Goal: Transaction & Acquisition: Purchase product/service

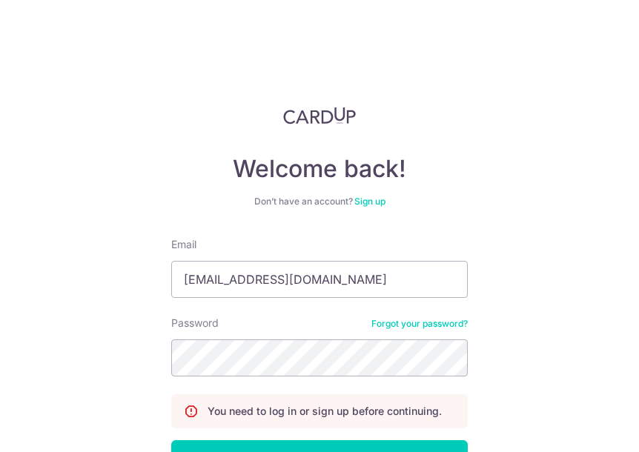
click at [171, 440] on button "Log in" at bounding box center [319, 458] width 296 height 37
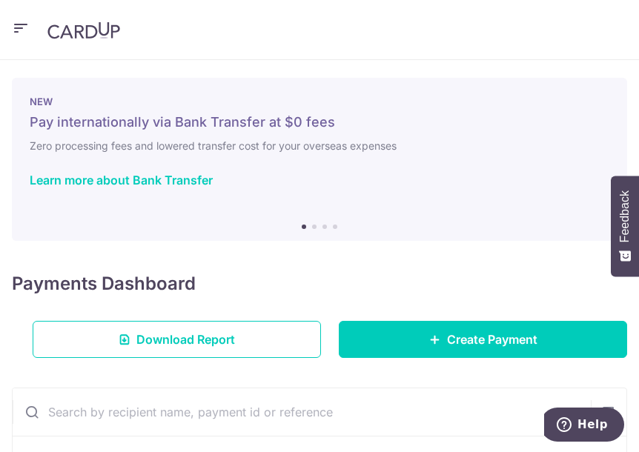
drag, startPoint x: 552, startPoint y: 147, endPoint x: 538, endPoint y: 159, distance: 18.4
click at [551, 150] on h6 "Zero processing fees and lowered transfer cost for your overseas expenses" at bounding box center [320, 146] width 580 height 18
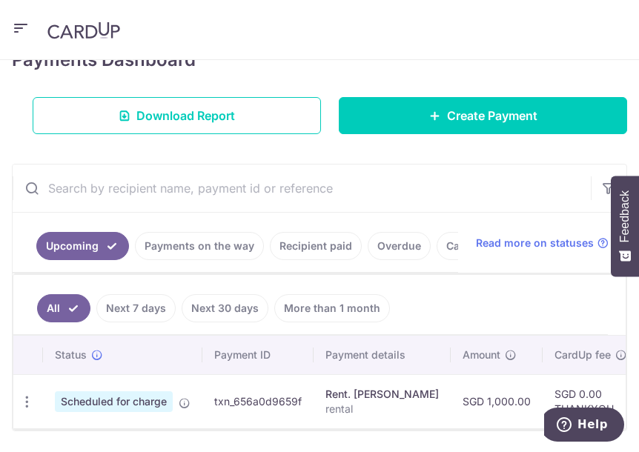
scroll to position [138, 0]
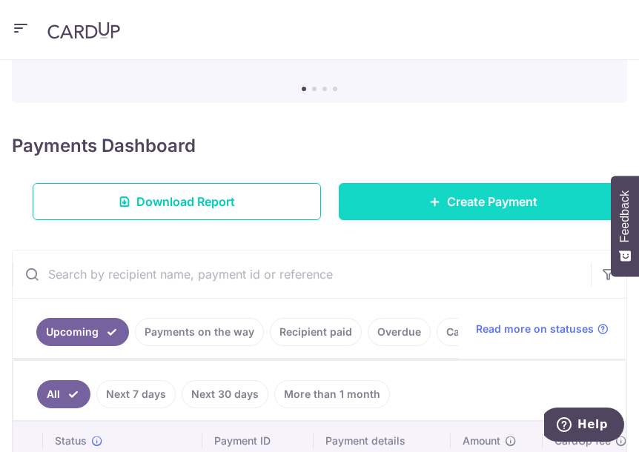
click at [454, 206] on span "Create Payment" at bounding box center [492, 202] width 90 height 18
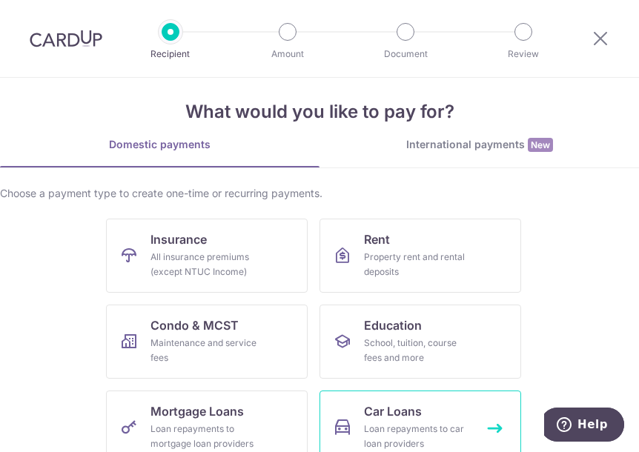
scroll to position [12, 0]
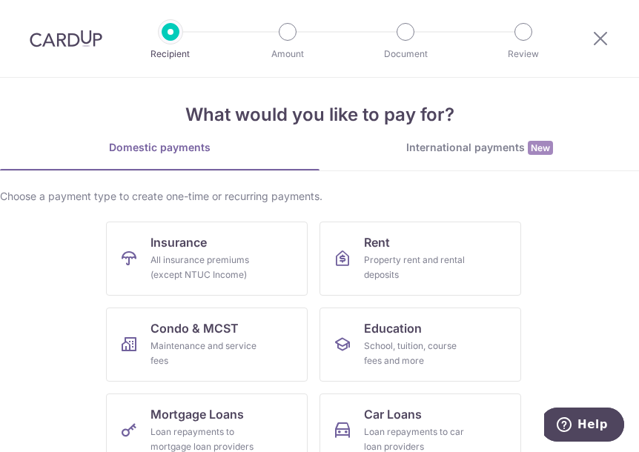
click at [445, 142] on div "International payments New" at bounding box center [478, 148] width 319 height 16
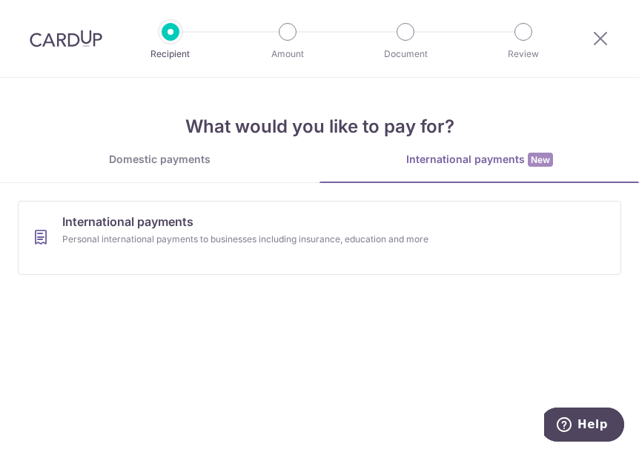
scroll to position [0, 0]
click at [186, 161] on div "Domestic payments" at bounding box center [159, 159] width 319 height 15
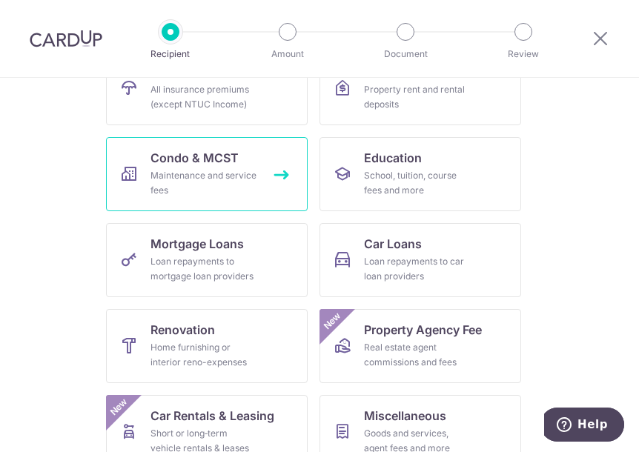
scroll to position [234, 0]
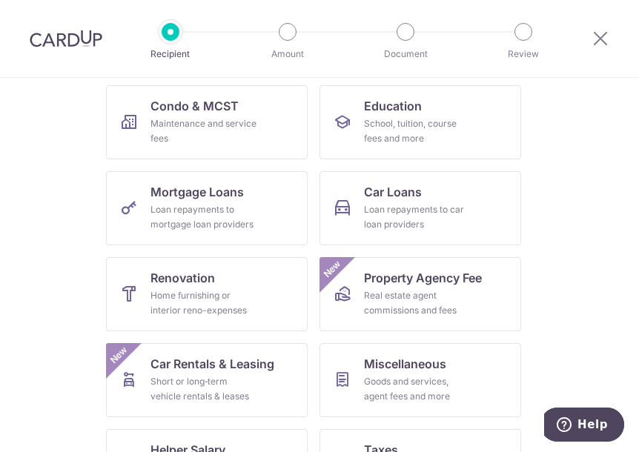
drag, startPoint x: 542, startPoint y: 276, endPoint x: 525, endPoint y: 273, distance: 17.2
click at [545, 272] on ul "Insurance All insurance premiums (except NTUC Income) Rent Property rent and re…" at bounding box center [319, 300] width 603 height 602
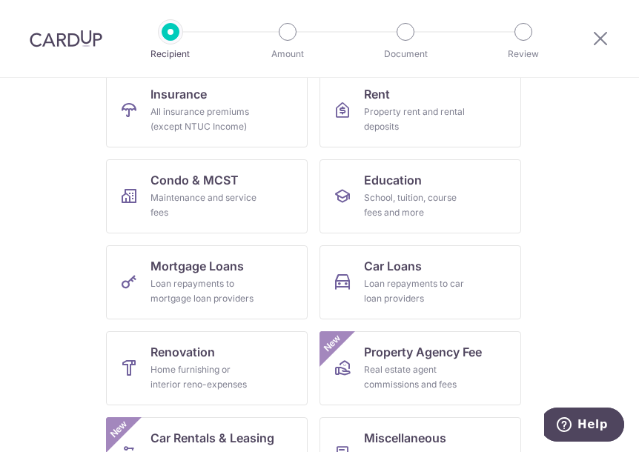
scroll to position [86, 0]
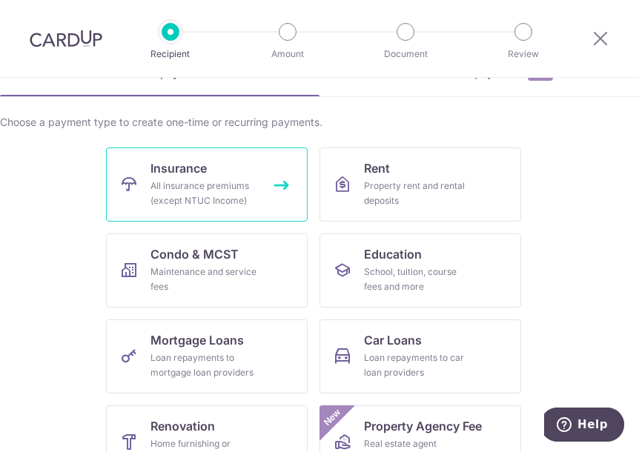
click at [209, 179] on link "Insurance All insurance premiums (except NTUC Income)" at bounding box center [207, 184] width 202 height 74
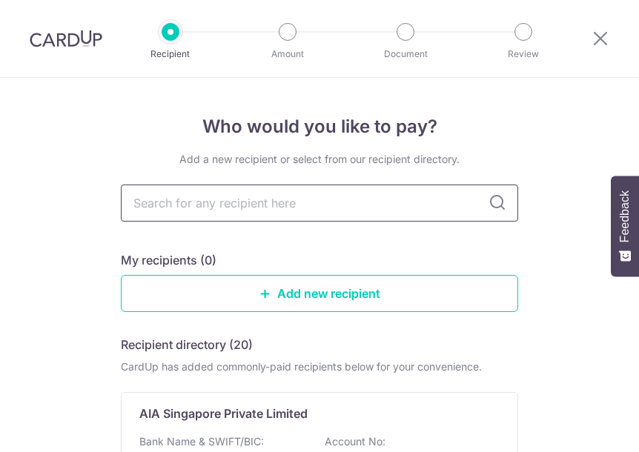
click at [343, 202] on input "text" at bounding box center [319, 203] width 397 height 37
click at [434, 205] on input "text" at bounding box center [319, 203] width 397 height 37
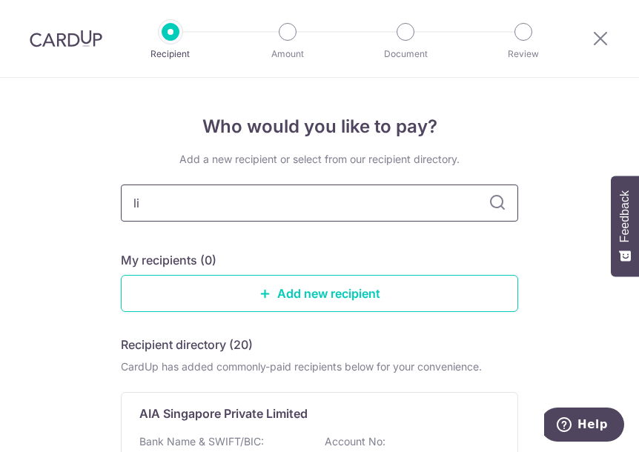
type input "l"
type input "LIM YU HANG"
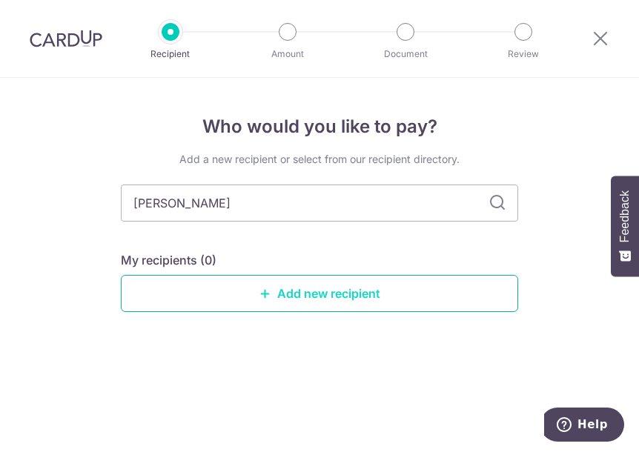
click at [341, 291] on link "Add new recipient" at bounding box center [319, 293] width 397 height 37
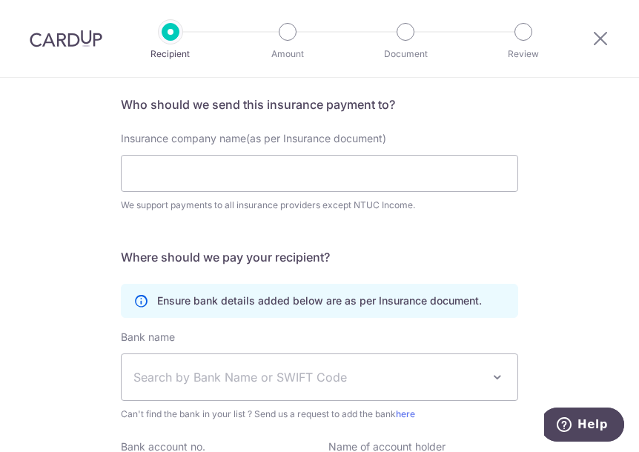
scroll to position [148, 0]
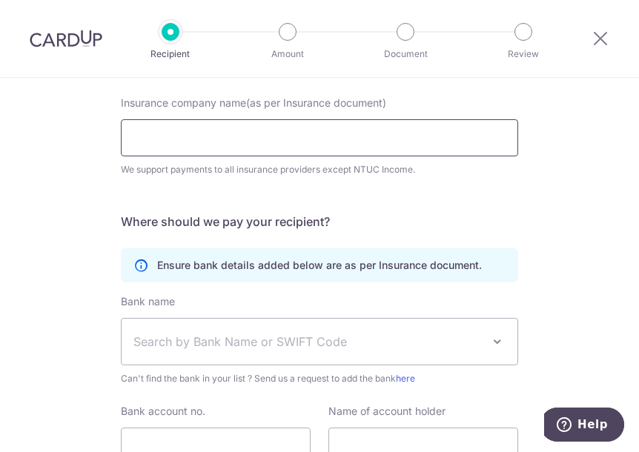
click at [282, 130] on input "Insurance company name(as per Insurance document)" at bounding box center [319, 137] width 397 height 37
type input "h"
type input "HSBC LIFE"
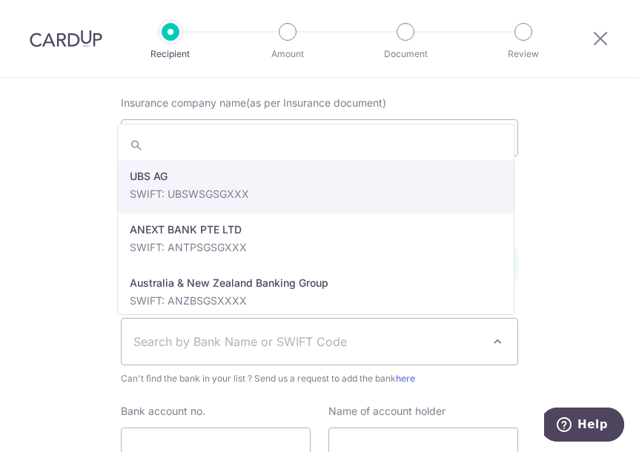
drag, startPoint x: 316, startPoint y: 336, endPoint x: 314, endPoint y: 325, distance: 10.6
click at [316, 334] on span "Search by Bank Name or SWIFT Code" at bounding box center [307, 342] width 348 height 18
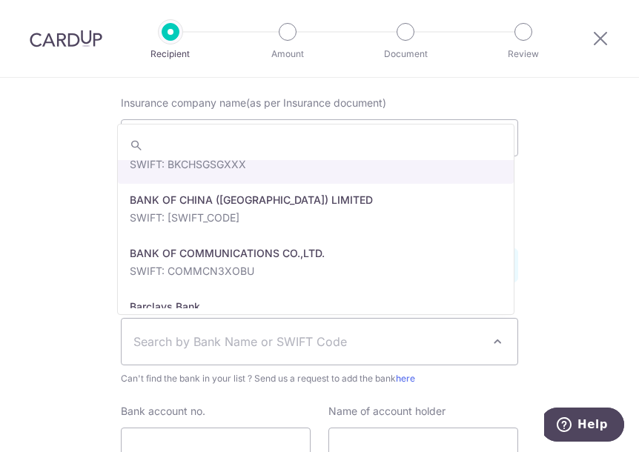
scroll to position [0, 0]
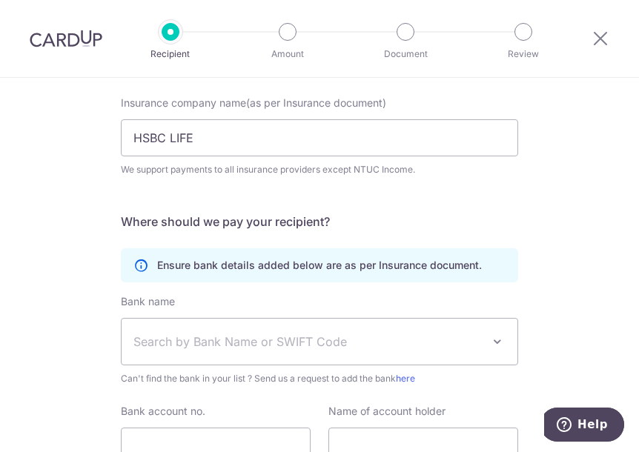
click at [325, 350] on span "Search by Bank Name or SWIFT Code" at bounding box center [320, 342] width 396 height 46
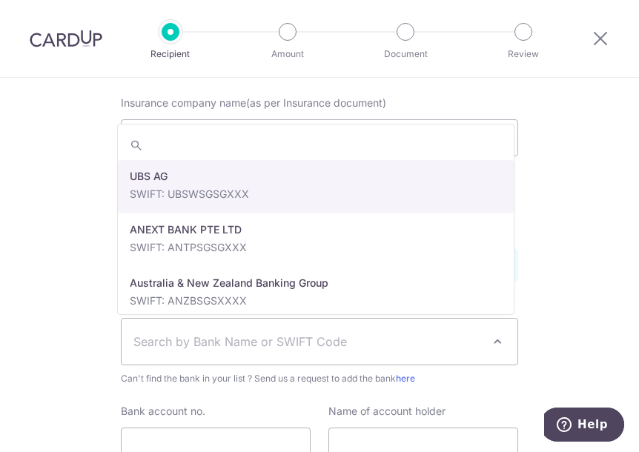
click at [323, 345] on span "Search by Bank Name or SWIFT Code" at bounding box center [307, 342] width 348 height 18
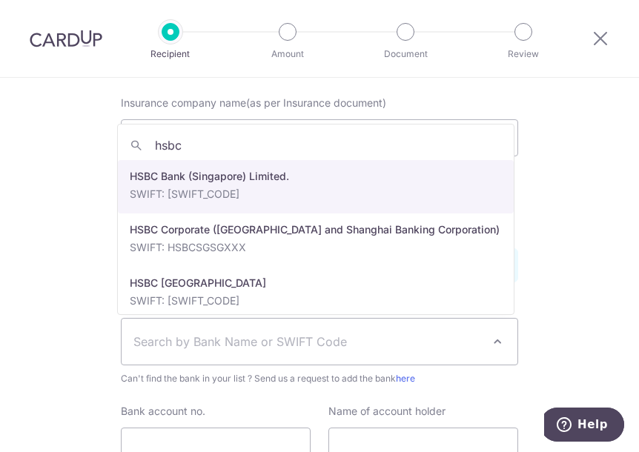
type input "hsbc"
select select "23560"
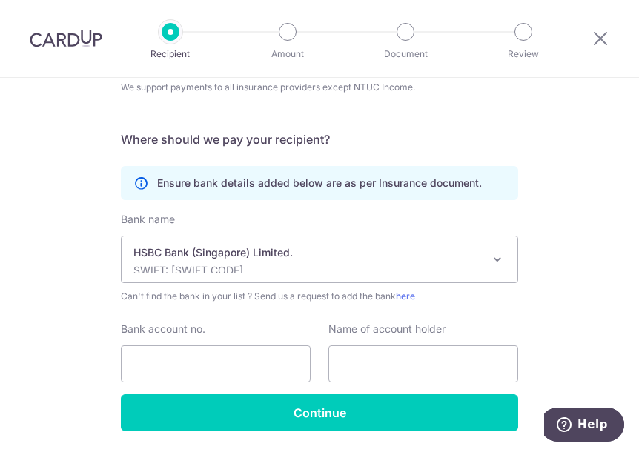
scroll to position [278, 0]
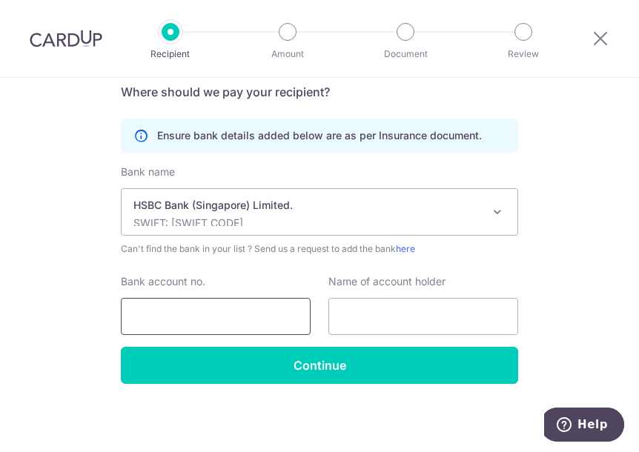
click at [233, 302] on input "Bank account no." at bounding box center [216, 316] width 190 height 37
click at [356, 311] on input "text" at bounding box center [423, 316] width 190 height 37
type input "Lim Yu Hang"
click at [237, 316] on input "Bank account no." at bounding box center [216, 316] width 190 height 37
click at [267, 311] on input "Bank account no." at bounding box center [216, 316] width 190 height 37
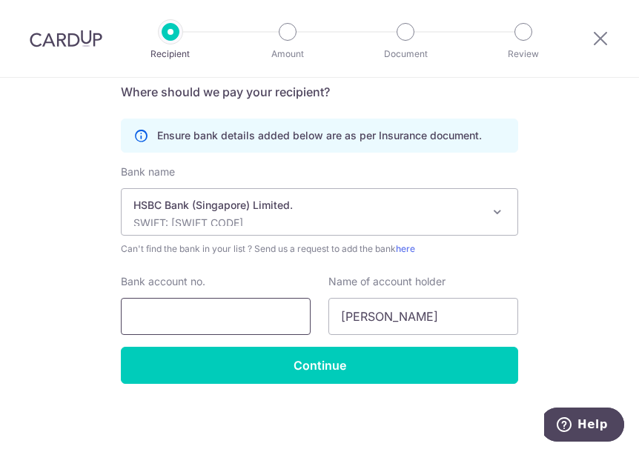
click at [267, 312] on input "Bank account no." at bounding box center [216, 316] width 190 height 37
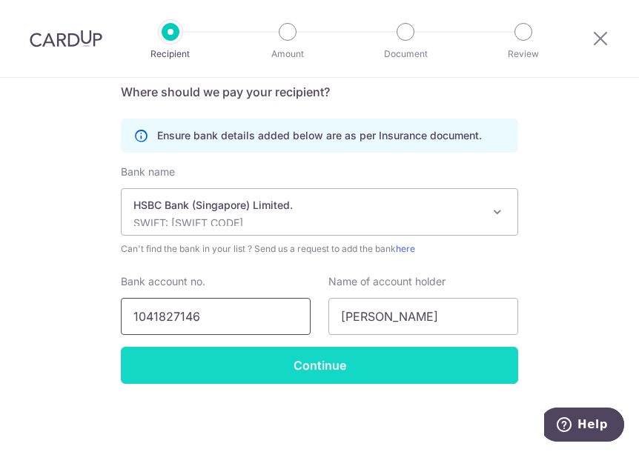
type input "1041827146"
click at [266, 356] on input "Continue" at bounding box center [319, 365] width 397 height 37
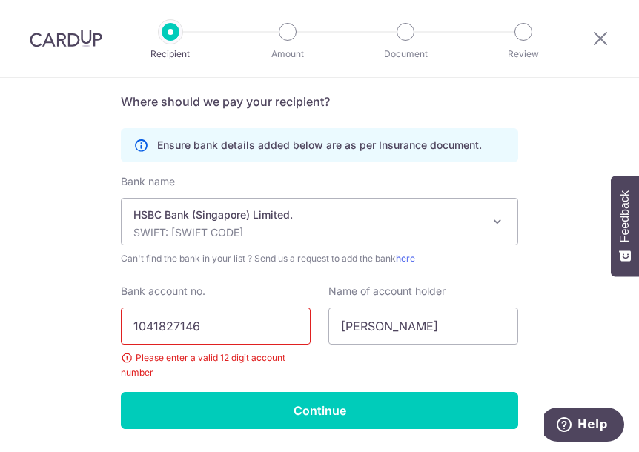
scroll to position [296, 0]
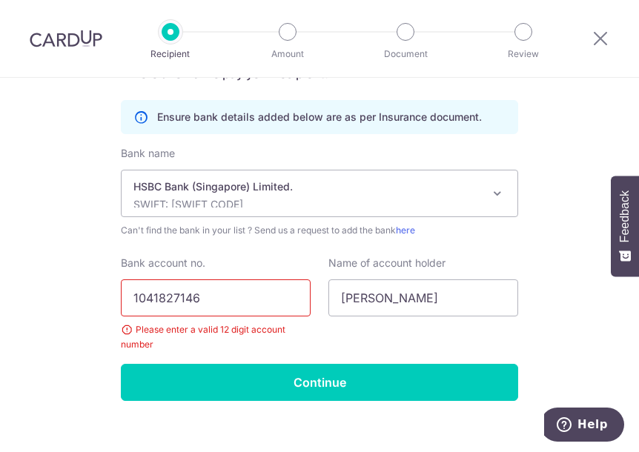
click at [205, 296] on input "1041827146" at bounding box center [216, 297] width 190 height 37
click at [564, 96] on div "Who would you like to pay? Your recipient does not need a CardUp account to rec…" at bounding box center [319, 125] width 639 height 689
click at [290, 195] on div "HSBC Bank (Singapore) Limited. SWIFT: HSBCSGS2XXX" at bounding box center [307, 193] width 348 height 28
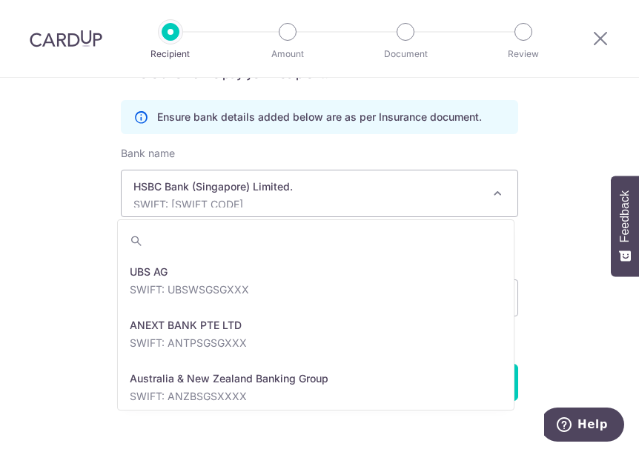
scroll to position [1547, 0]
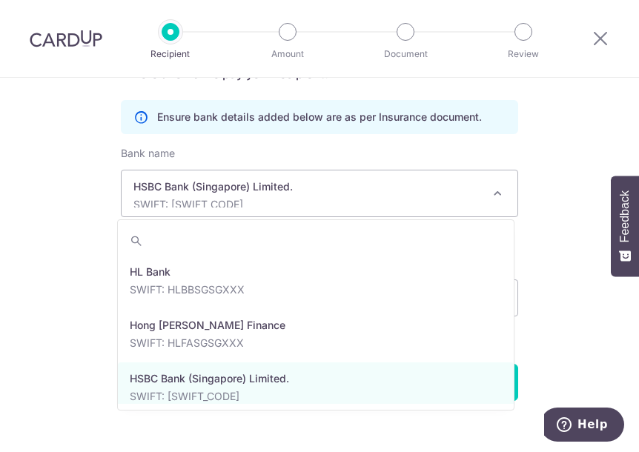
click at [290, 199] on p "SWIFT: HSBCSGS2XXX" at bounding box center [307, 204] width 348 height 15
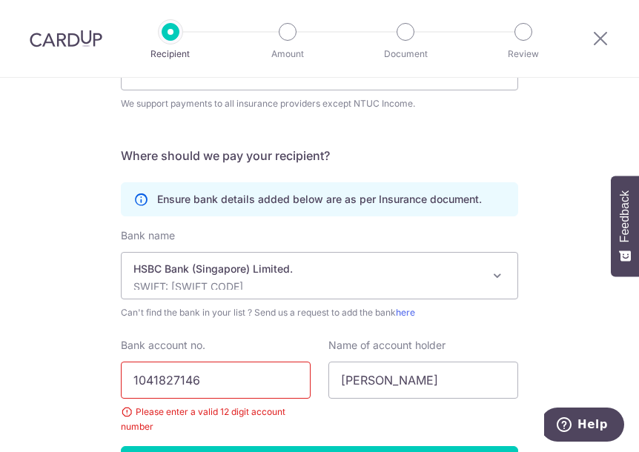
scroll to position [313, 0]
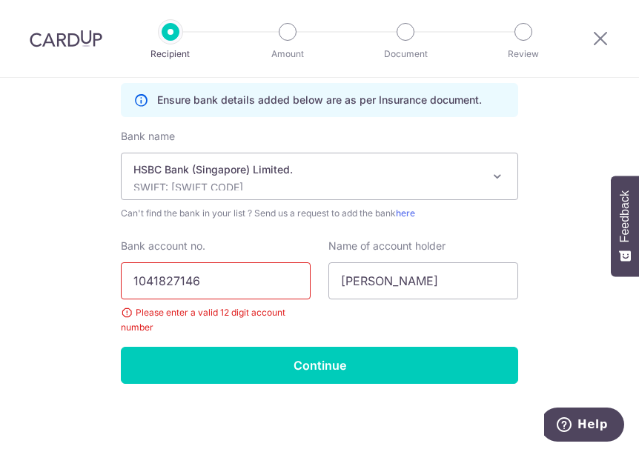
click at [230, 280] on input "1041827146" at bounding box center [216, 280] width 190 height 37
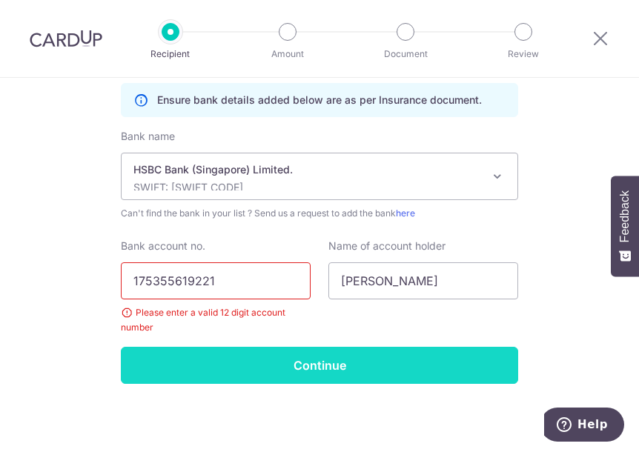
type input "175355619221"
click at [293, 364] on input "Continue" at bounding box center [319, 365] width 397 height 37
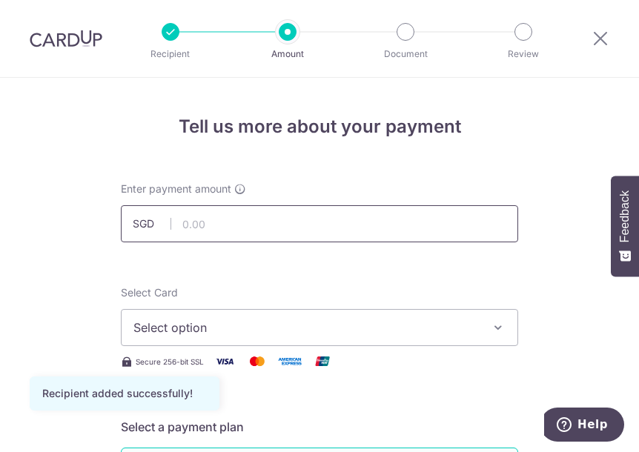
click at [316, 223] on input "text" at bounding box center [319, 223] width 397 height 37
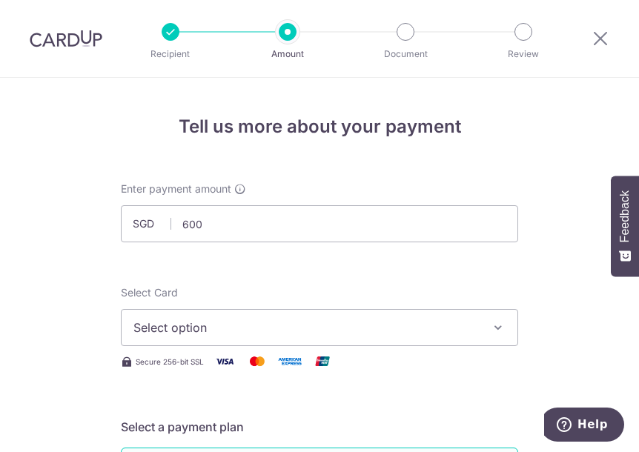
type input "600.00"
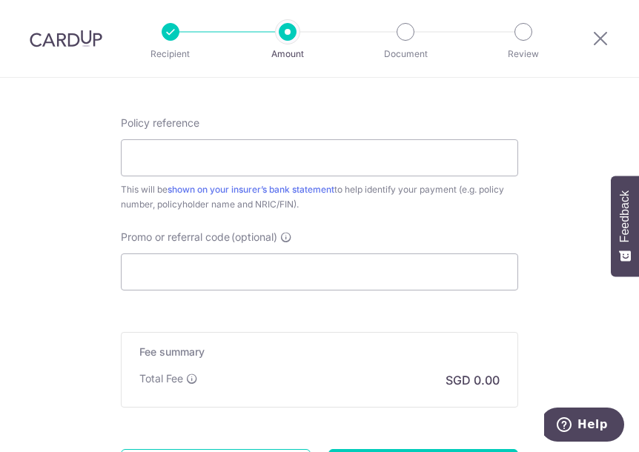
scroll to position [963, 0]
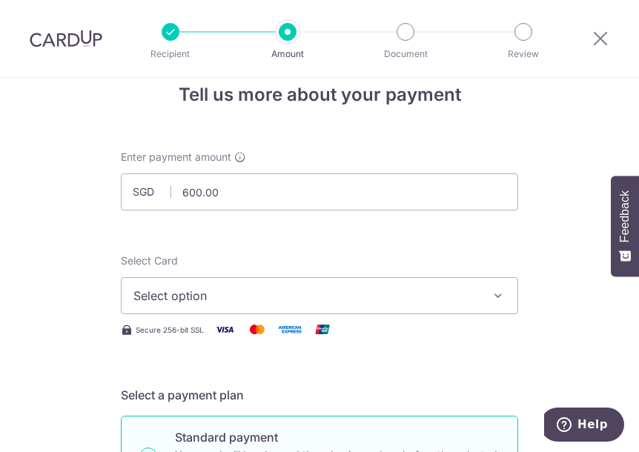
scroll to position [0, 0]
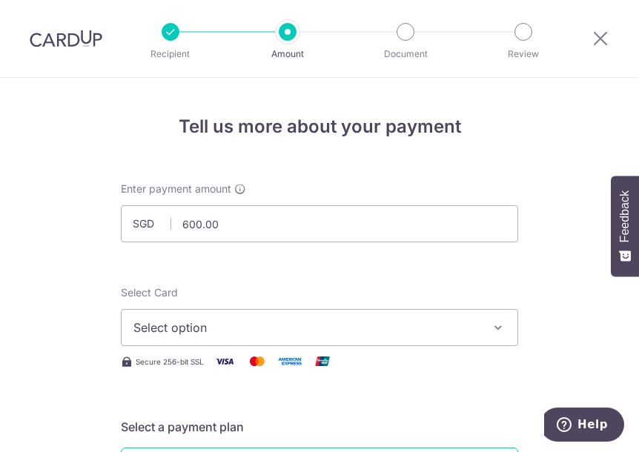
click at [353, 313] on button "Select option" at bounding box center [319, 327] width 397 height 37
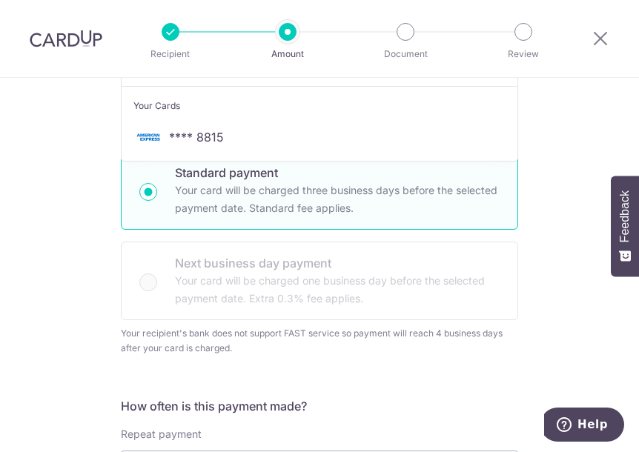
scroll to position [222, 0]
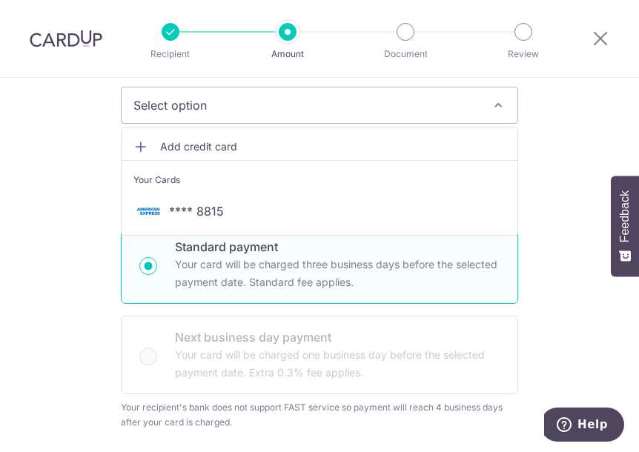
click at [206, 153] on link "Add credit card" at bounding box center [320, 146] width 396 height 27
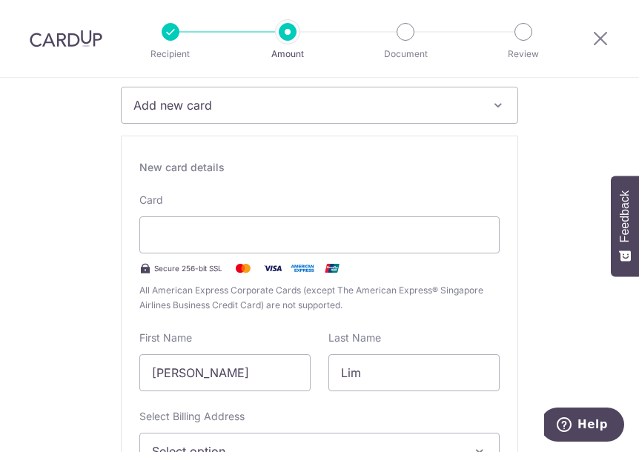
click at [238, 187] on div "New card details Card Secure 256-bit SSL All American Express Corporate Cards (…" at bounding box center [319, 348] width 397 height 425
click at [419, 170] on div "New card details" at bounding box center [319, 167] width 360 height 15
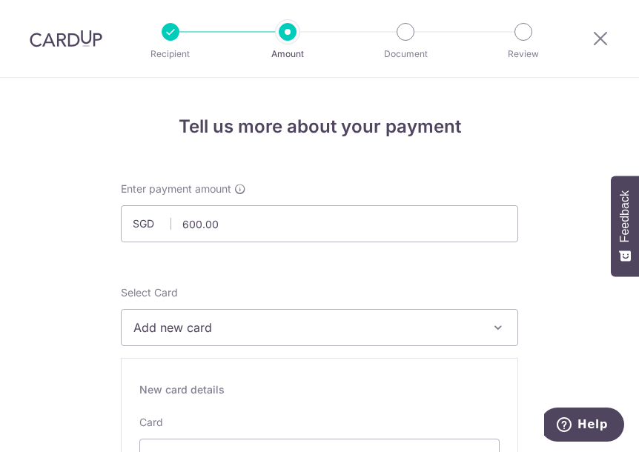
scroll to position [296, 0]
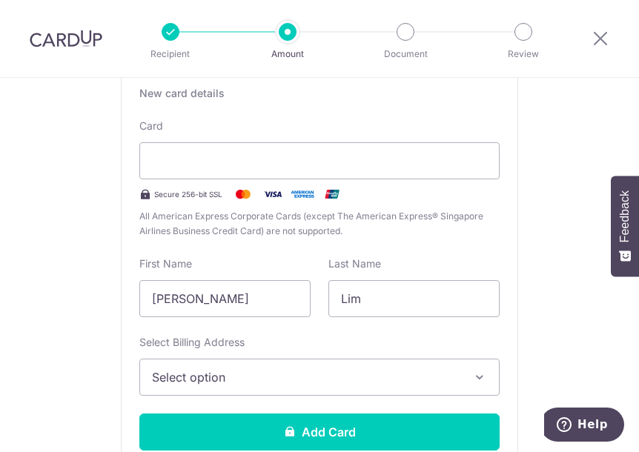
drag, startPoint x: 550, startPoint y: 153, endPoint x: 431, endPoint y: 190, distance: 124.9
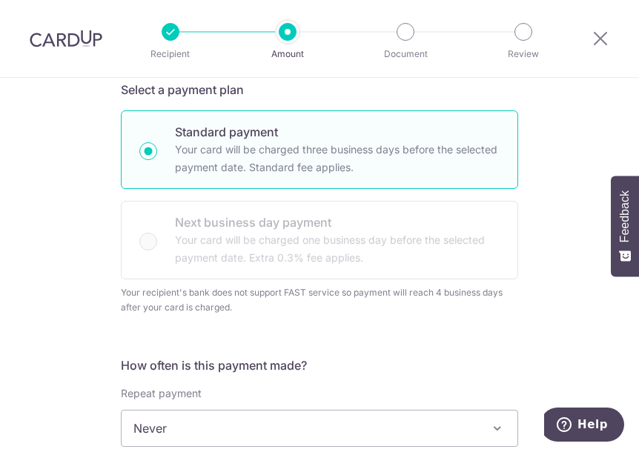
scroll to position [596, 0]
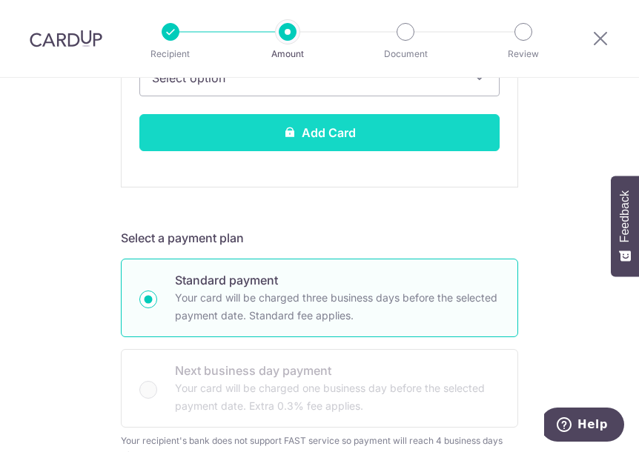
click at [359, 135] on button "Add Card" at bounding box center [319, 132] width 360 height 37
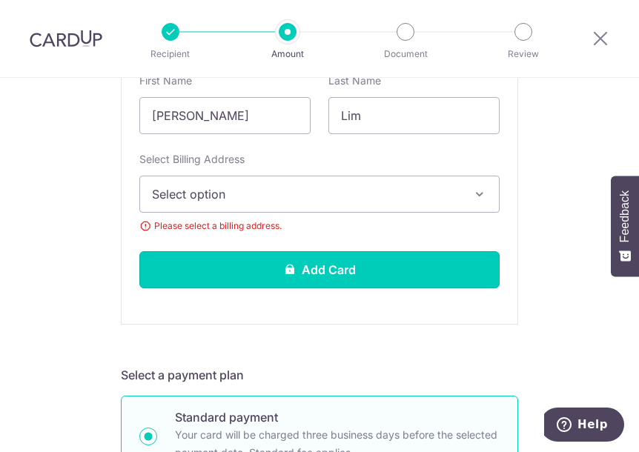
scroll to position [448, 0]
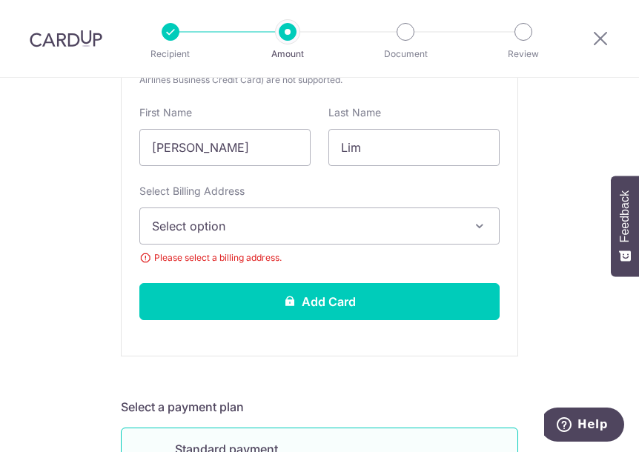
click at [312, 230] on span "Select option" at bounding box center [306, 226] width 308 height 18
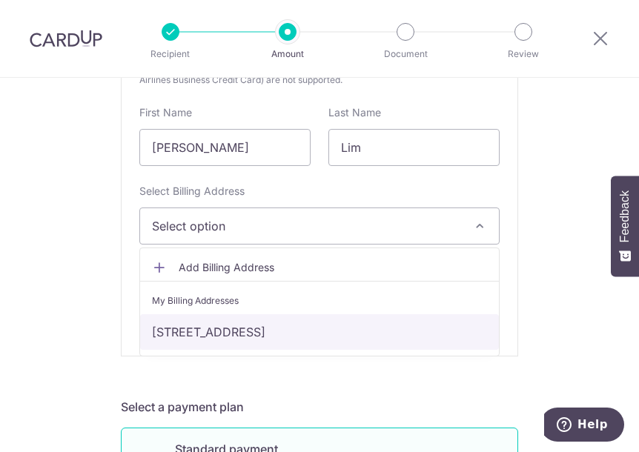
click at [262, 330] on link "[STREET_ADDRESS]" at bounding box center [319, 332] width 359 height 36
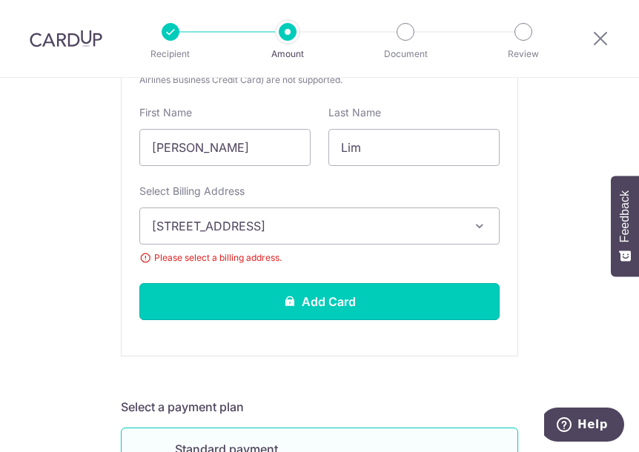
click at [296, 306] on button "Add Card" at bounding box center [319, 301] width 360 height 37
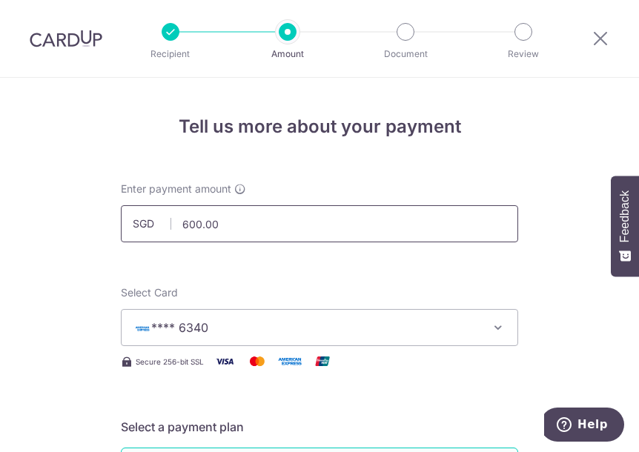
click at [216, 232] on input "600.00" at bounding box center [319, 223] width 397 height 37
type input "500.00"
click at [182, 222] on input "500.00" at bounding box center [319, 223] width 397 height 37
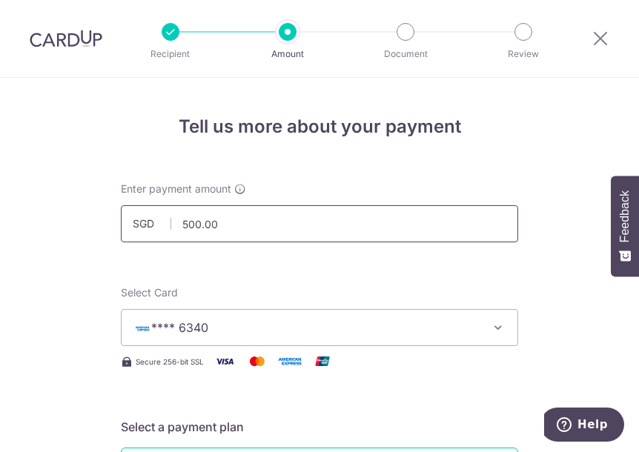
click at [182, 222] on input "500.00" at bounding box center [319, 223] width 397 height 37
click at [196, 223] on input "500.00" at bounding box center [319, 223] width 397 height 37
drag, startPoint x: 402, startPoint y: 187, endPoint x: 366, endPoint y: 194, distance: 36.3
click at [408, 184] on div "Enter payment amount SGD 500.00 500.00" at bounding box center [319, 212] width 397 height 61
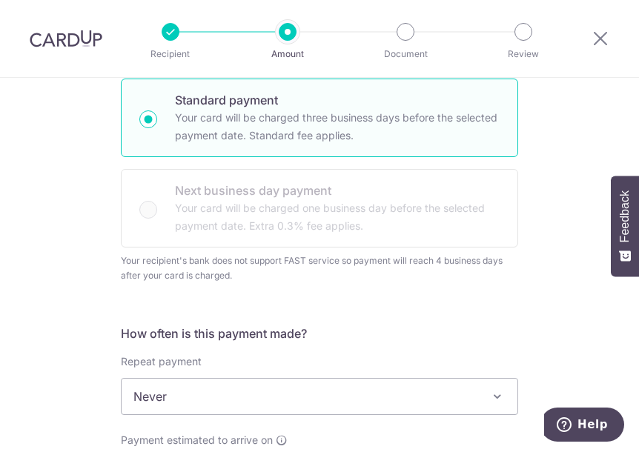
scroll to position [519, 0]
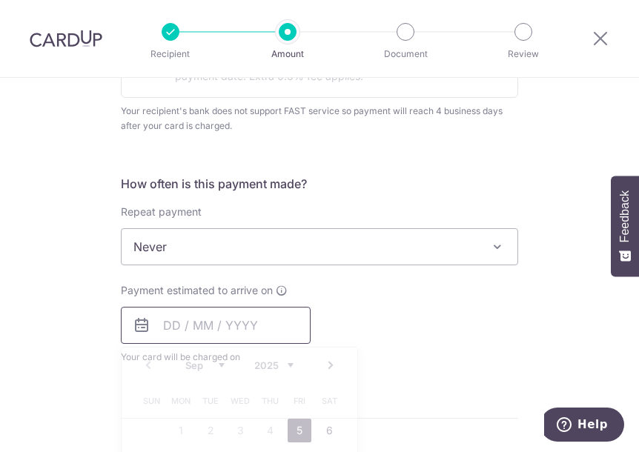
click at [173, 317] on input "text" at bounding box center [216, 325] width 190 height 37
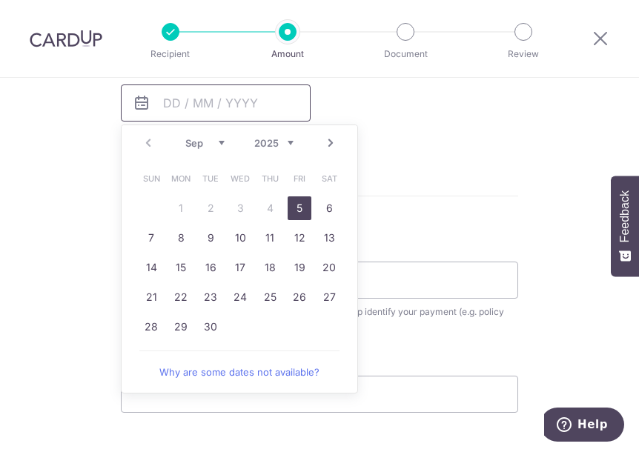
scroll to position [667, 0]
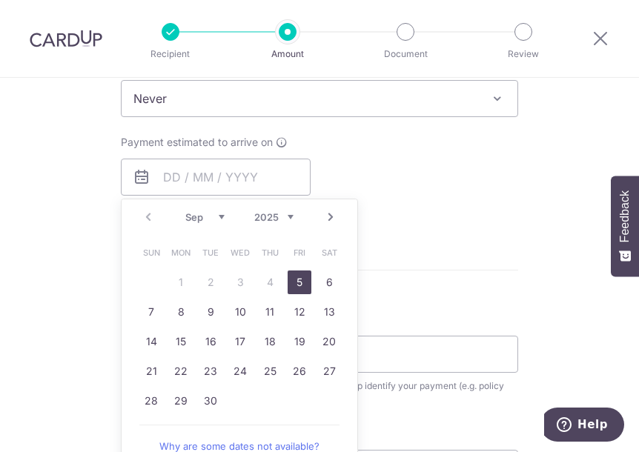
click at [297, 275] on link "5" at bounding box center [300, 282] width 24 height 24
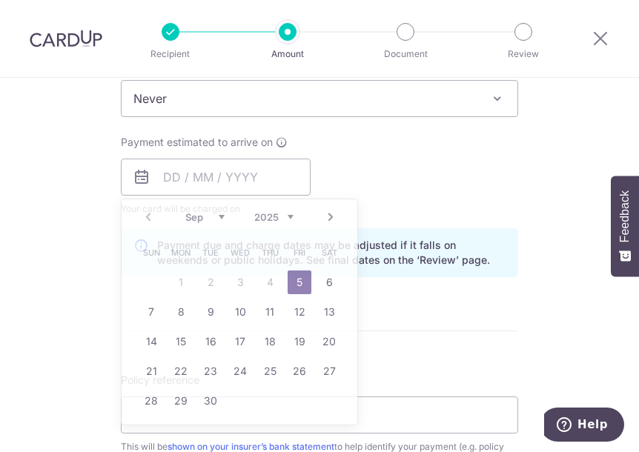
type input "[DATE]"
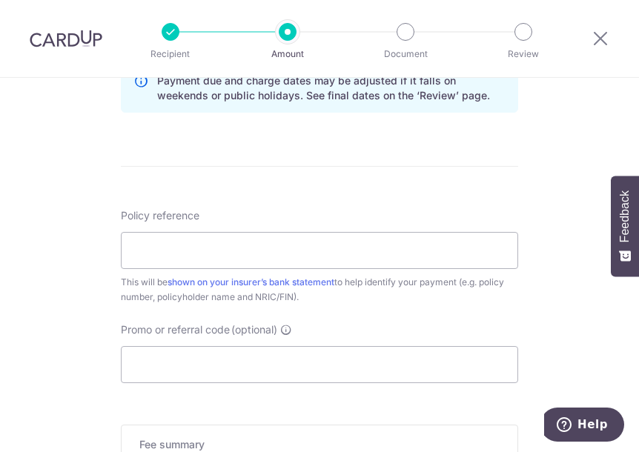
scroll to position [963, 0]
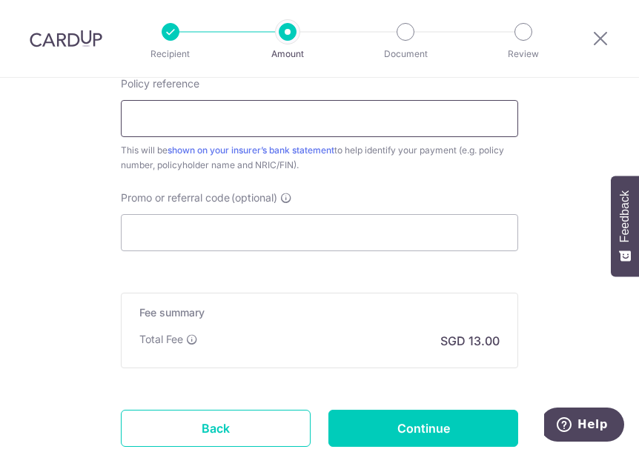
click at [247, 123] on input "Policy reference" at bounding box center [319, 118] width 397 height 37
click at [243, 124] on input "Policy reference" at bounding box center [319, 118] width 397 height 37
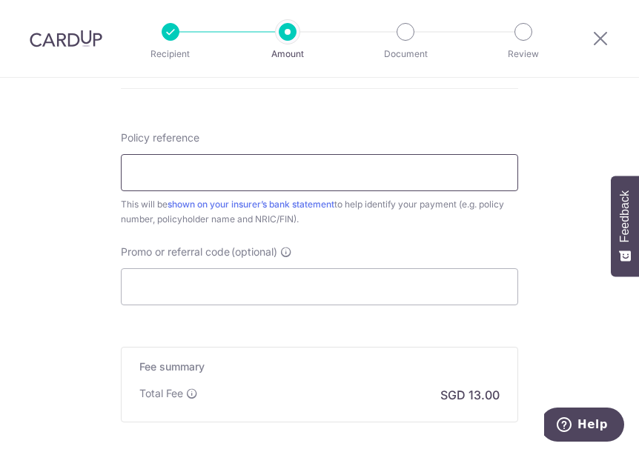
scroll to position [889, 0]
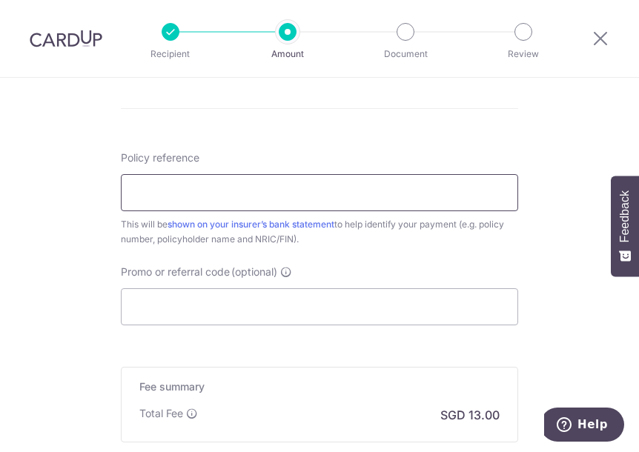
click at [345, 187] on input "Policy reference" at bounding box center [319, 192] width 397 height 37
click at [369, 189] on input "Policy reference" at bounding box center [319, 192] width 397 height 37
click at [323, 293] on input "Promo or referral code (optional)" at bounding box center [319, 306] width 397 height 37
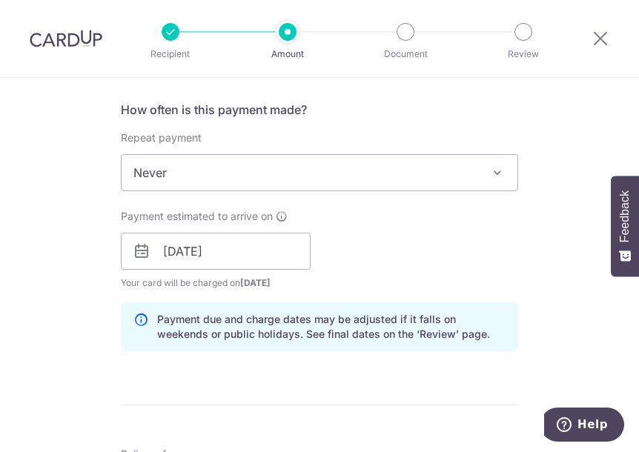
scroll to position [741, 0]
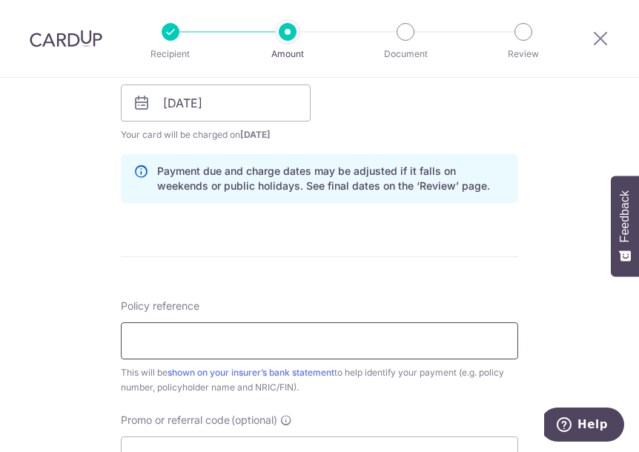
click at [235, 326] on input "Policy reference" at bounding box center [319, 340] width 397 height 37
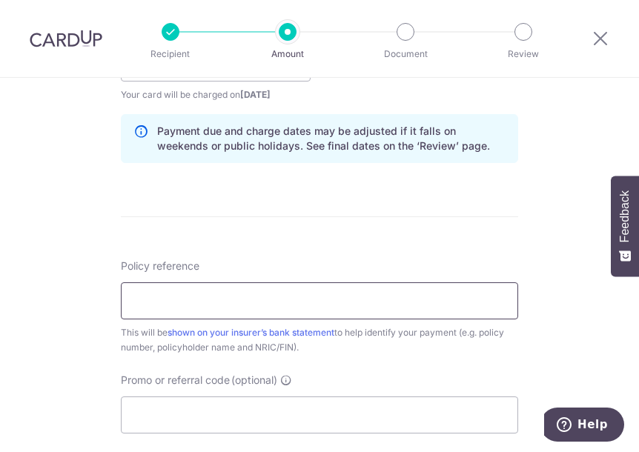
scroll to position [815, 0]
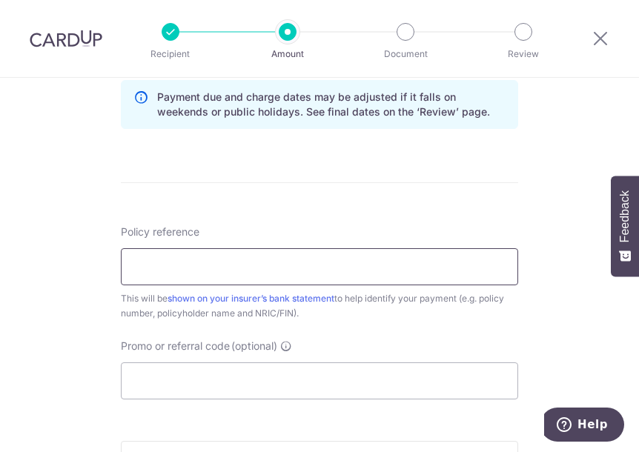
click at [246, 263] on input "Policy reference" at bounding box center [319, 266] width 397 height 37
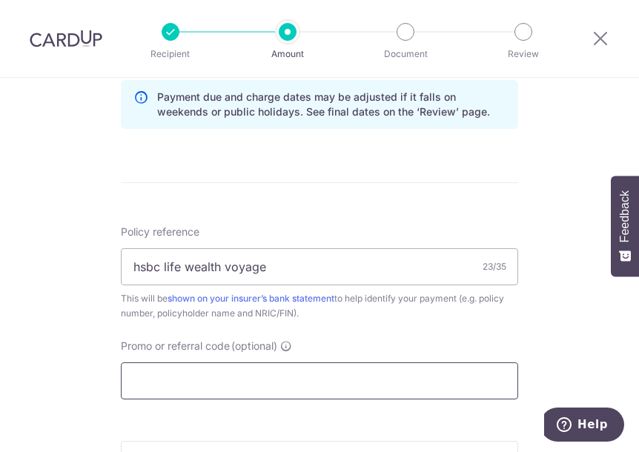
drag, startPoint x: 288, startPoint y: 382, endPoint x: 298, endPoint y: 373, distance: 13.1
click at [290, 382] on input "Promo or referral code (optional)" at bounding box center [319, 380] width 397 height 37
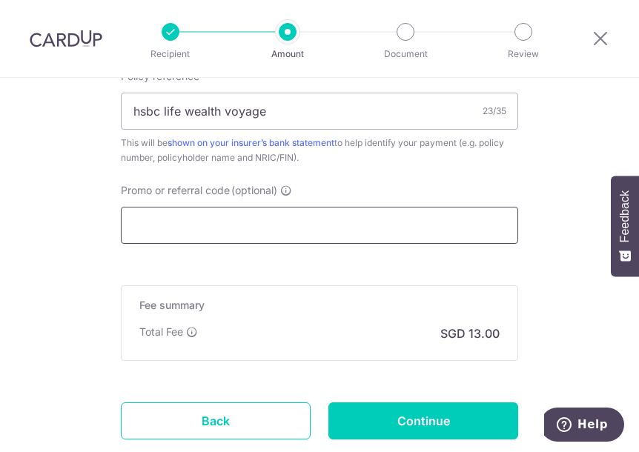
scroll to position [843, 0]
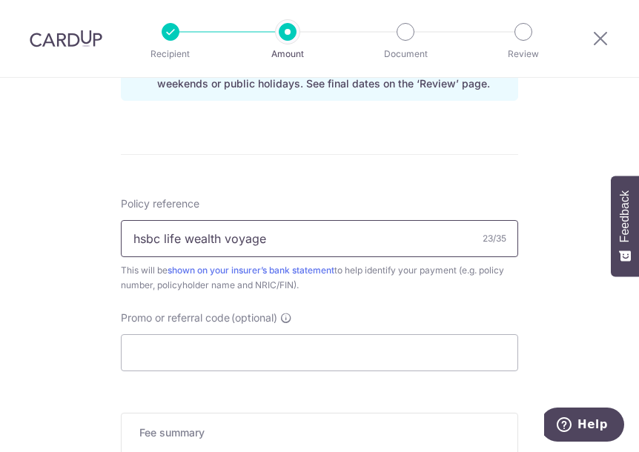
click at [303, 230] on input "hsbc life wealth voyage" at bounding box center [319, 238] width 397 height 37
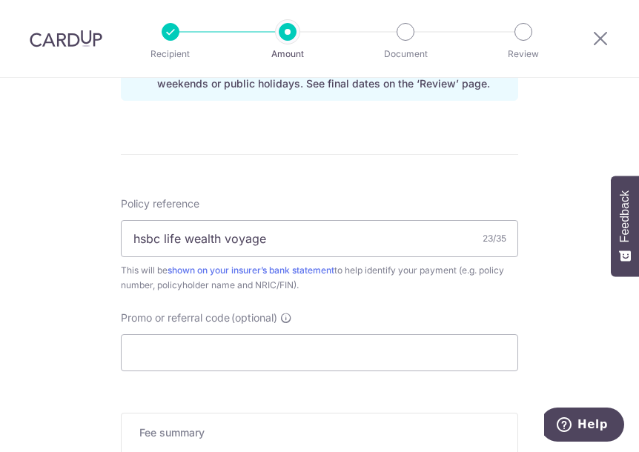
click at [287, 207] on div "Policy reference hsbc life wealth voyage 23/35 This will be shown on your insur…" at bounding box center [319, 244] width 397 height 96
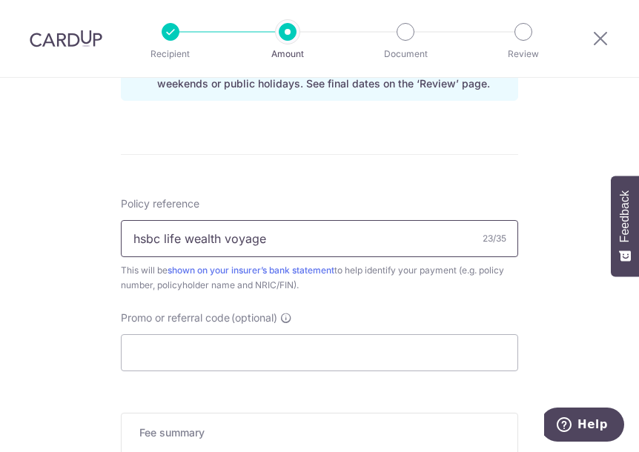
click at [284, 230] on input "hsbc life wealth voyage" at bounding box center [319, 238] width 397 height 37
drag, startPoint x: 284, startPoint y: 230, endPoint x: 150, endPoint y: 245, distance: 134.9
click at [150, 245] on input "hsbc life wealth voyage" at bounding box center [319, 238] width 397 height 37
type input "1041827146"
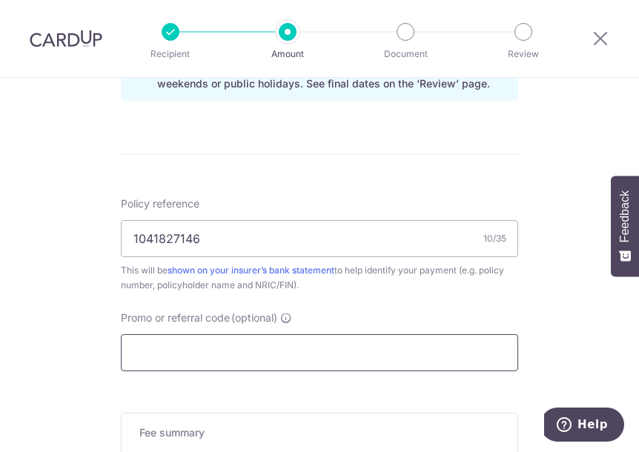
click at [253, 345] on input "Promo or referral code (optional)" at bounding box center [319, 352] width 397 height 37
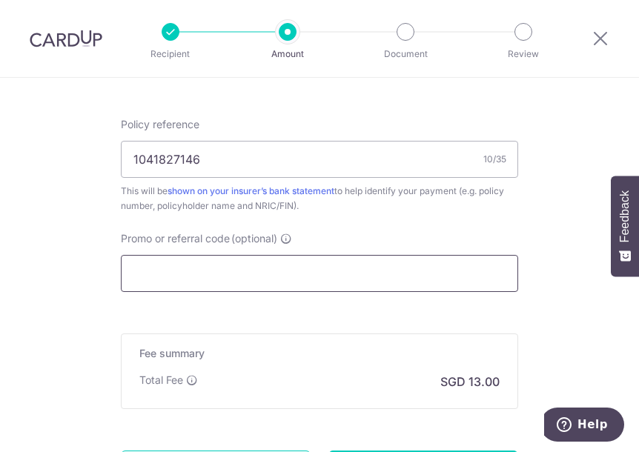
scroll to position [917, 0]
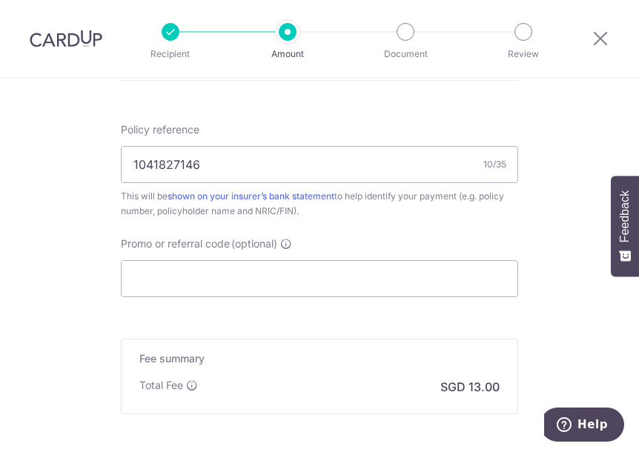
click at [303, 256] on div "Promo or referral code (optional) The discounted fee will be shown on the revie…" at bounding box center [319, 266] width 397 height 61
click at [301, 270] on input "Promo or referral code (optional)" at bounding box center [319, 278] width 397 height 37
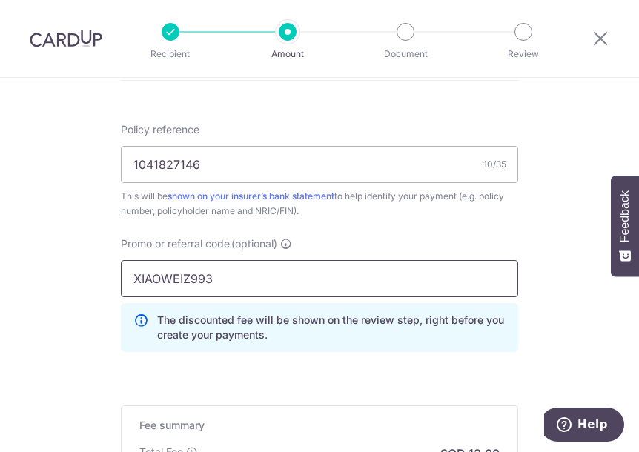
type input "XIAOWEIZ993"
drag, startPoint x: 582, startPoint y: 315, endPoint x: 572, endPoint y: 319, distance: 11.3
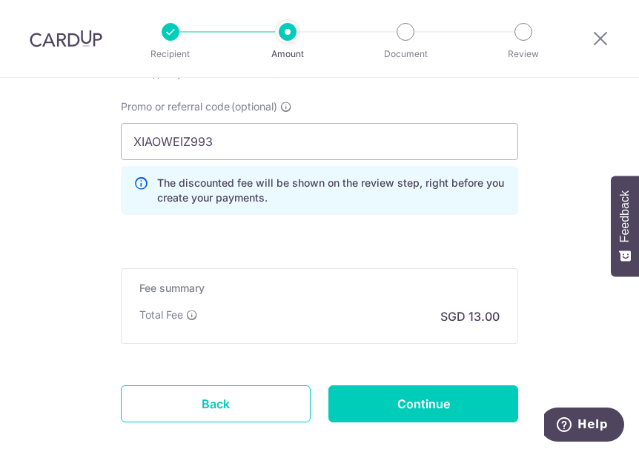
scroll to position [1132, 0]
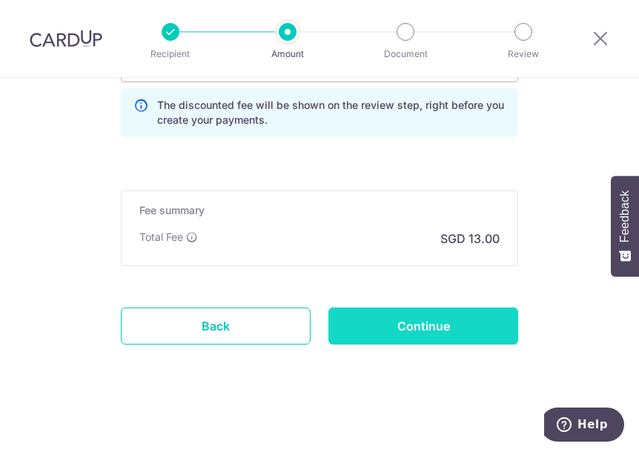
click at [439, 323] on input "Continue" at bounding box center [423, 326] width 190 height 37
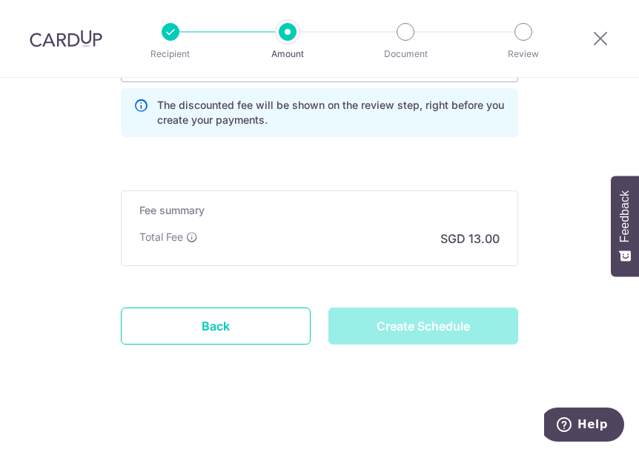
type input "Create Schedule"
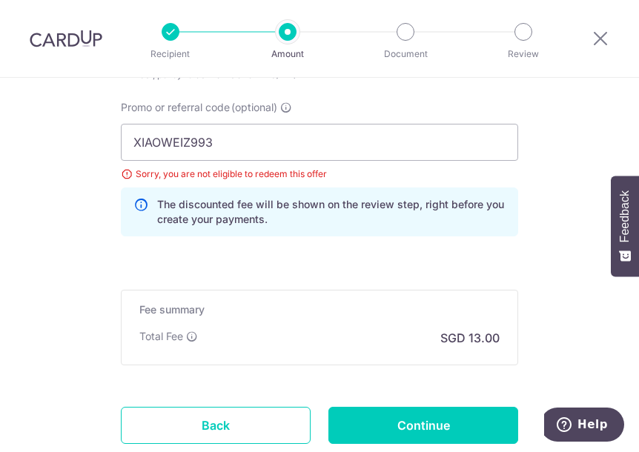
scroll to position [992, 0]
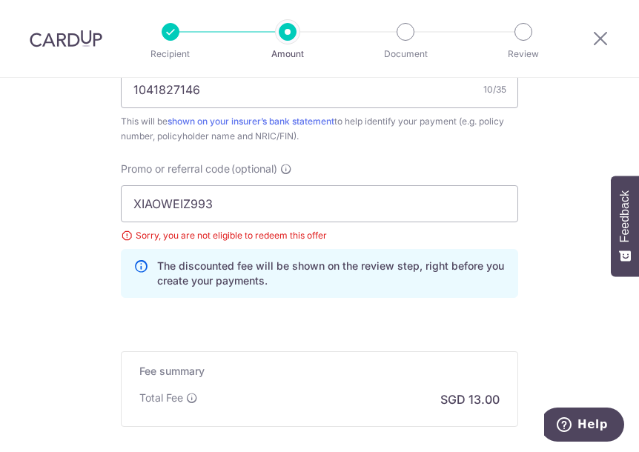
click at [411, 199] on input "XIAOWEIZ993" at bounding box center [319, 203] width 397 height 37
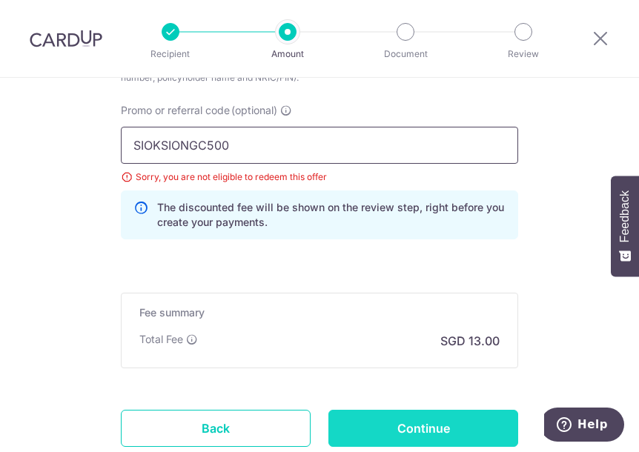
scroll to position [1140, 0]
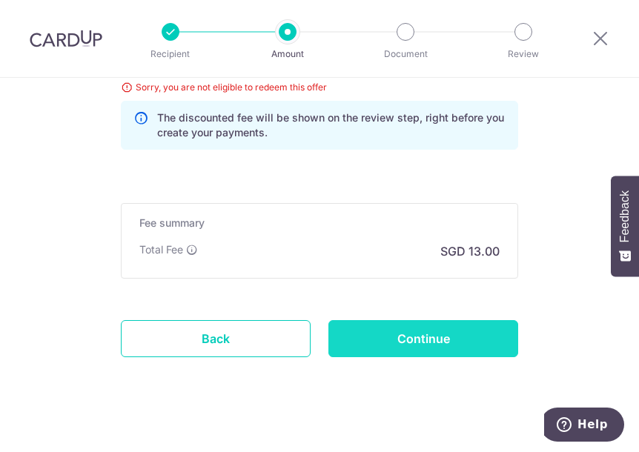
type input "SIOKSIONGC500"
click at [435, 333] on input "Continue" at bounding box center [423, 338] width 190 height 37
type input "Update Schedule"
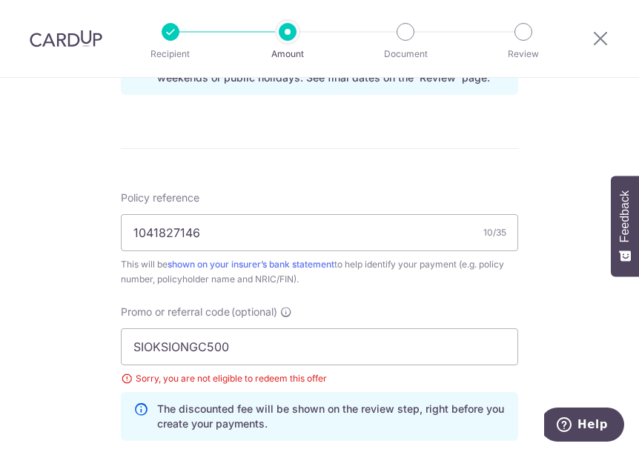
scroll to position [889, 0]
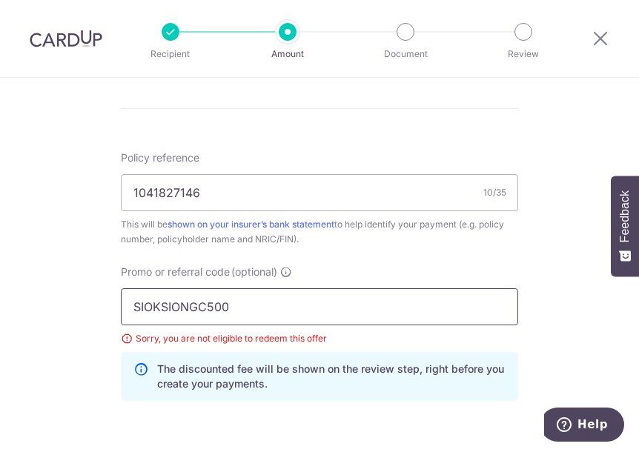
click at [207, 312] on input "SIOKSIONGC500" at bounding box center [319, 306] width 397 height 37
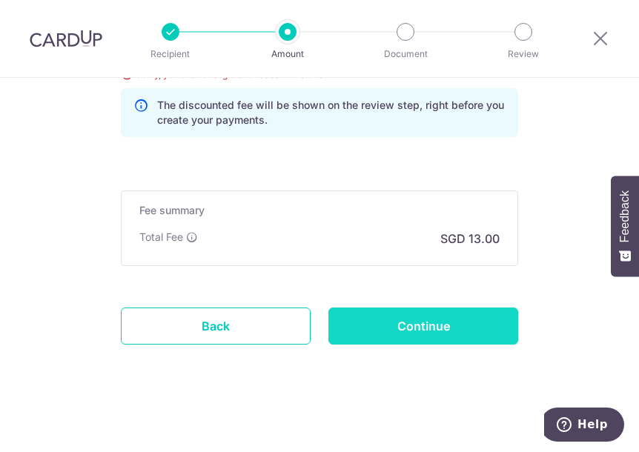
type input "THANKYOU"
drag, startPoint x: 396, startPoint y: 328, endPoint x: 414, endPoint y: 264, distance: 66.9
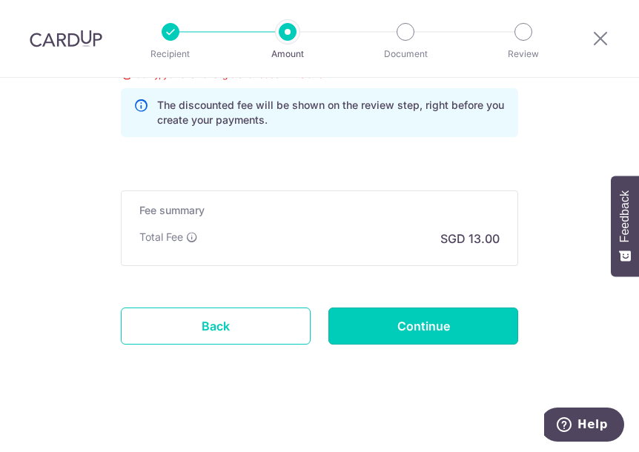
click at [397, 328] on input "Continue" at bounding box center [423, 326] width 190 height 37
type input "Update Schedule"
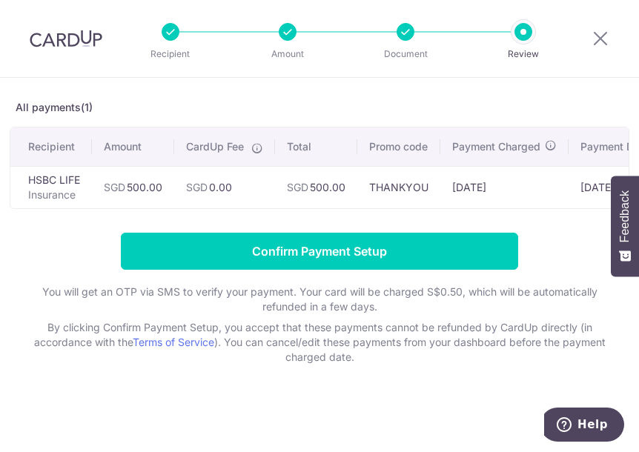
click at [408, 27] on div at bounding box center [405, 32] width 18 height 18
click at [401, 42] on div "Recipient Amount Document Review" at bounding box center [347, 38] width 430 height 77
click at [405, 44] on div "Recipient Amount Document Review" at bounding box center [347, 38] width 430 height 77
drag, startPoint x: 609, startPoint y: 44, endPoint x: 391, endPoint y: 76, distance: 220.3
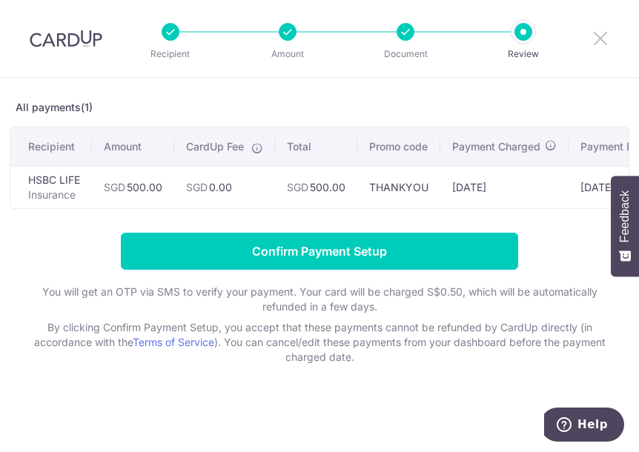
click at [609, 44] on icon at bounding box center [600, 38] width 18 height 19
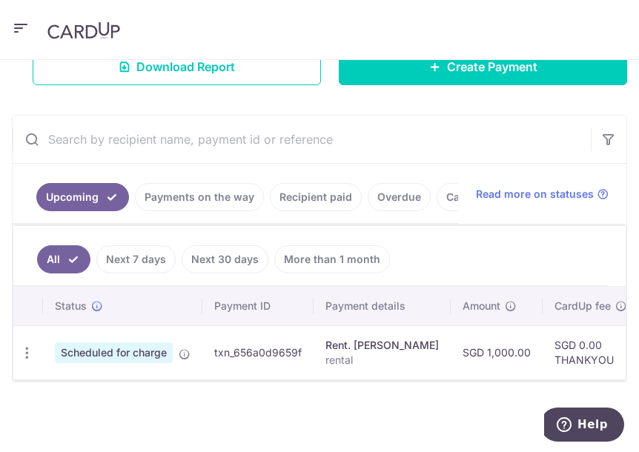
scroll to position [268, 0]
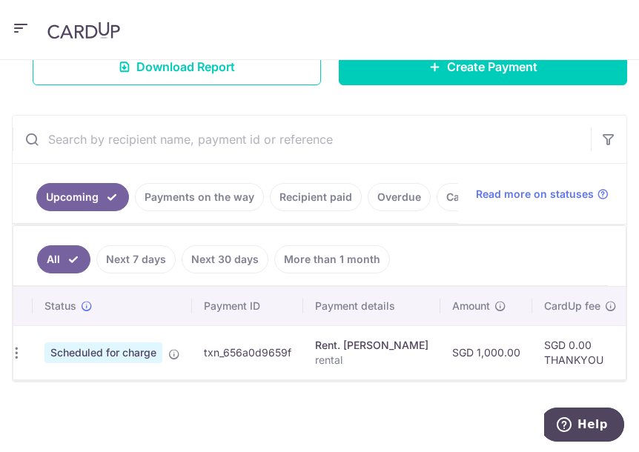
click at [360, 377] on div "Status Payment ID Payment details Amount CardUp fee Total amt. Charge date Due …" at bounding box center [319, 334] width 612 height 94
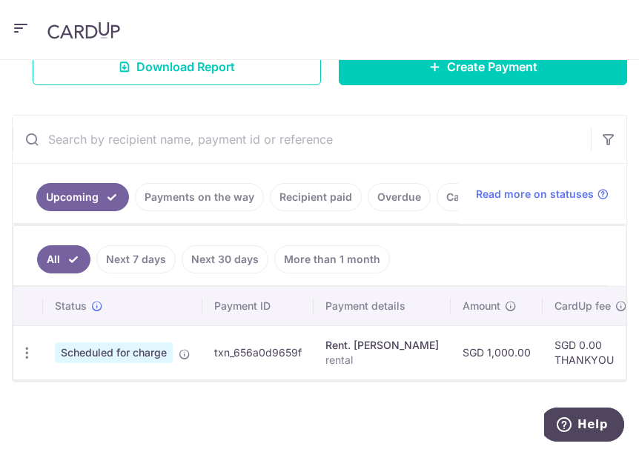
scroll to position [46, 0]
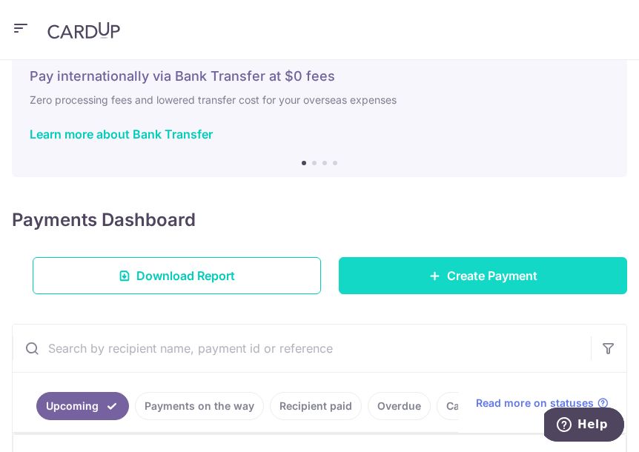
click at [452, 270] on span "Create Payment" at bounding box center [492, 276] width 90 height 18
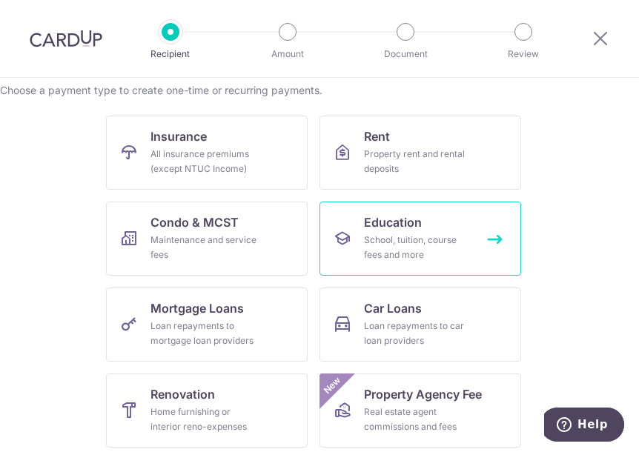
scroll to position [148, 0]
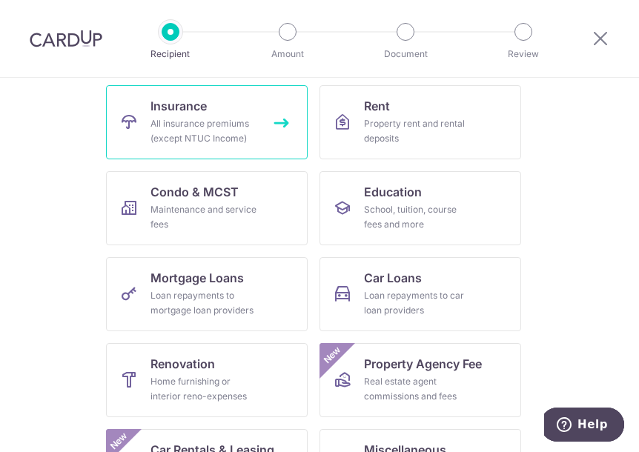
click at [231, 126] on div "All insurance premiums (except NTUC Income)" at bounding box center [203, 131] width 107 height 30
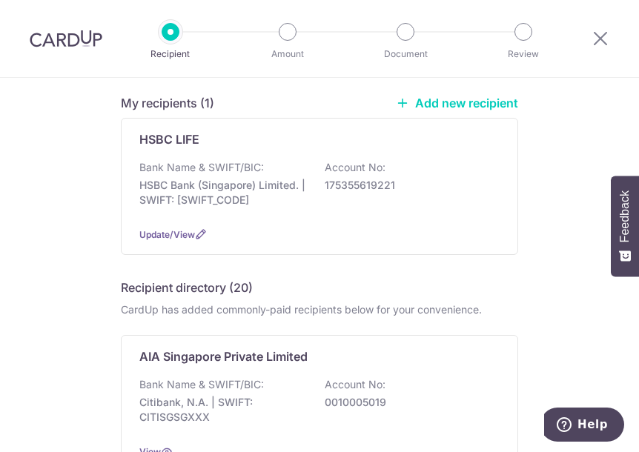
scroll to position [148, 0]
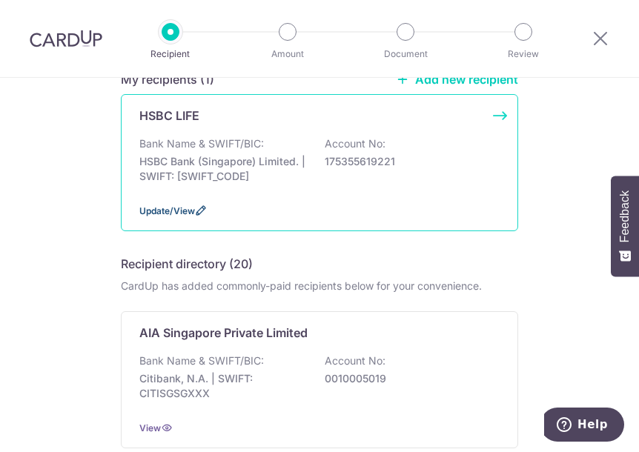
click at [196, 209] on icon at bounding box center [201, 211] width 12 height 12
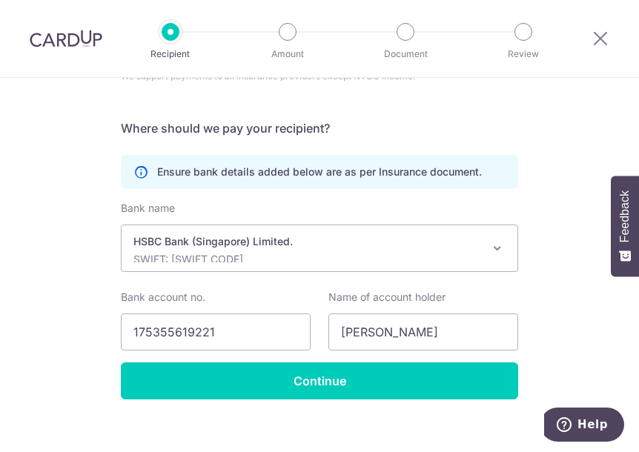
scroll to position [257, 0]
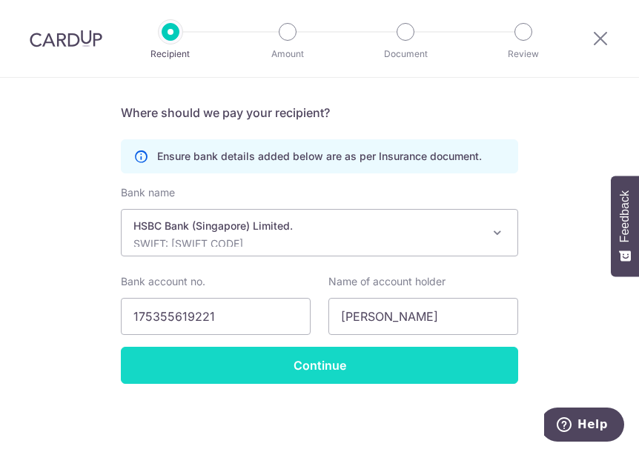
click at [289, 356] on input "Continue" at bounding box center [319, 365] width 397 height 37
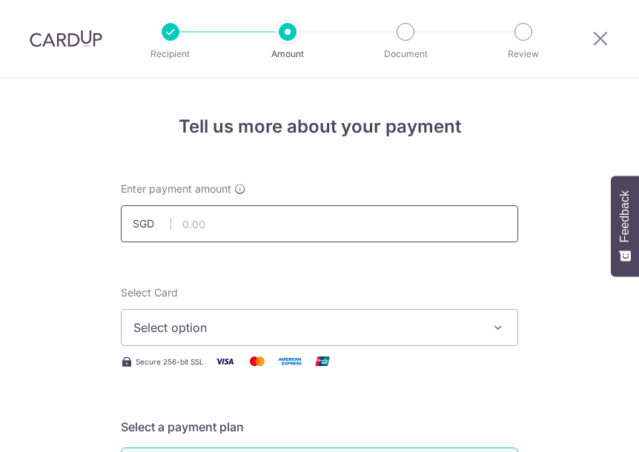
drag, startPoint x: 0, startPoint y: 0, endPoint x: 248, endPoint y: 226, distance: 335.2
click at [248, 226] on input "text" at bounding box center [319, 223] width 397 height 37
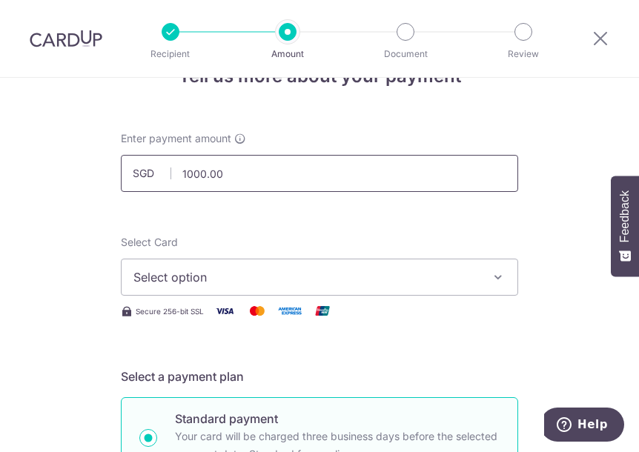
scroll to position [74, 0]
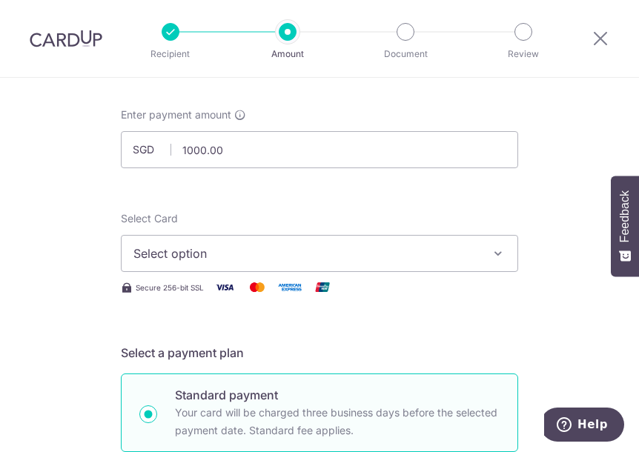
type input "1,000.00"
click at [265, 256] on span "Select option" at bounding box center [305, 254] width 345 height 18
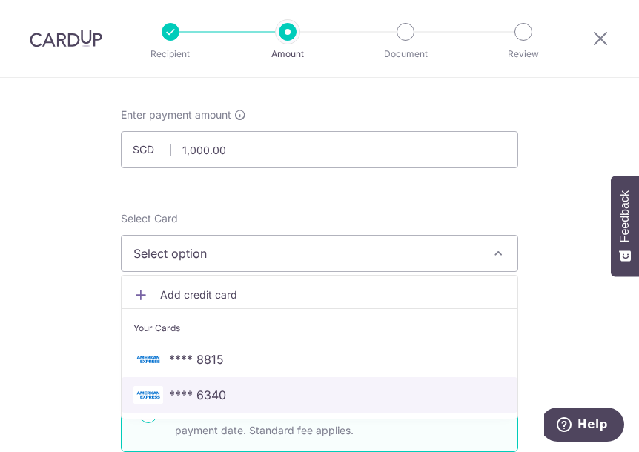
click at [231, 396] on span "**** 6340" at bounding box center [319, 395] width 372 height 18
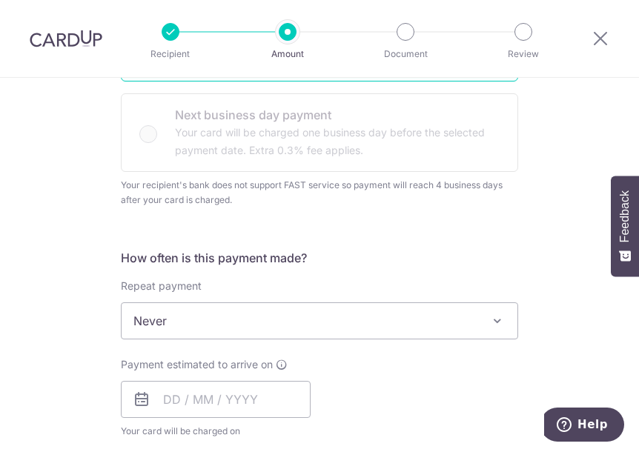
scroll to position [593, 0]
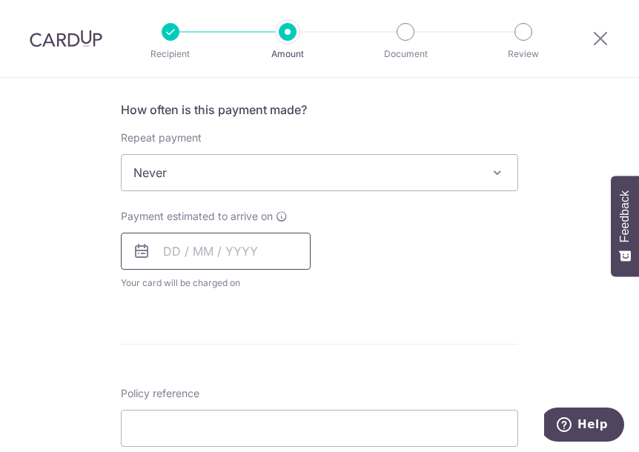
drag, startPoint x: 167, startPoint y: 228, endPoint x: 170, endPoint y: 239, distance: 11.0
click at [167, 229] on div "Payment estimated to arrive on Your card will be charged on for the first payme…" at bounding box center [216, 250] width 190 height 82
click at [170, 245] on input "text" at bounding box center [216, 251] width 190 height 37
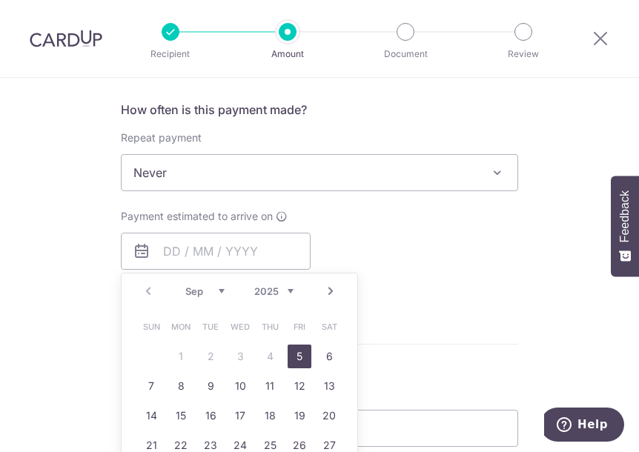
click at [289, 348] on link "5" at bounding box center [300, 357] width 24 height 24
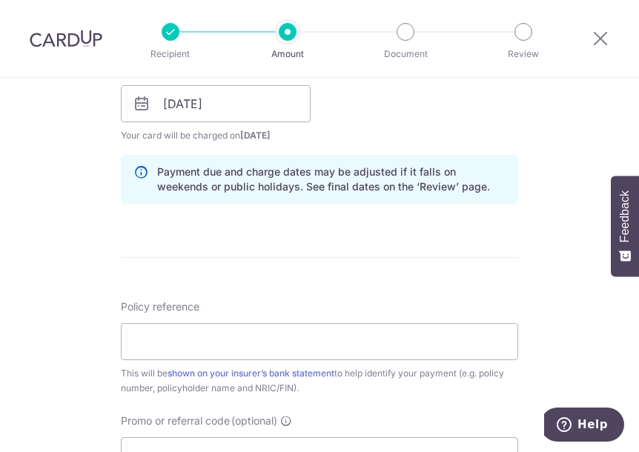
scroll to position [741, 0]
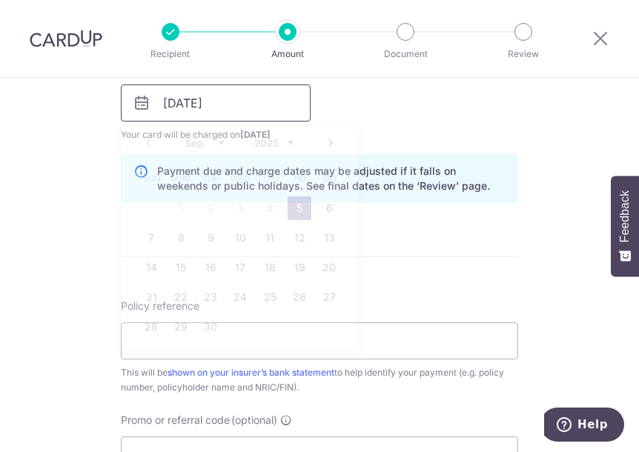
click at [176, 103] on input "05/09/2025" at bounding box center [216, 102] width 190 height 37
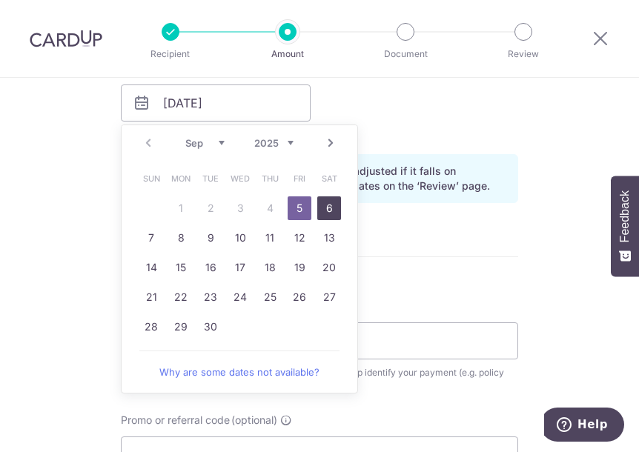
click at [324, 198] on link "6" at bounding box center [329, 208] width 24 height 24
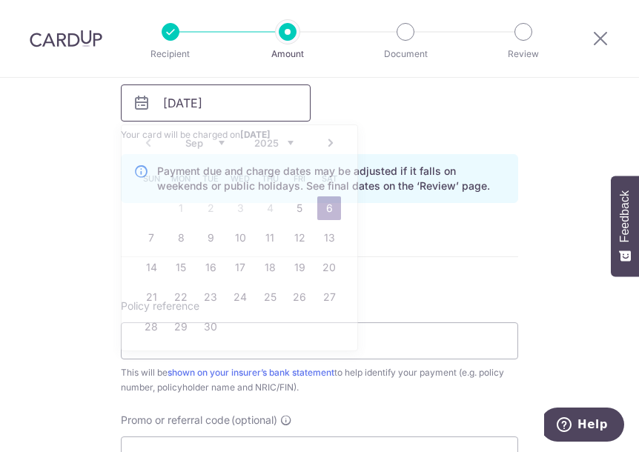
click at [215, 97] on input "06/09/2025" at bounding box center [216, 102] width 190 height 37
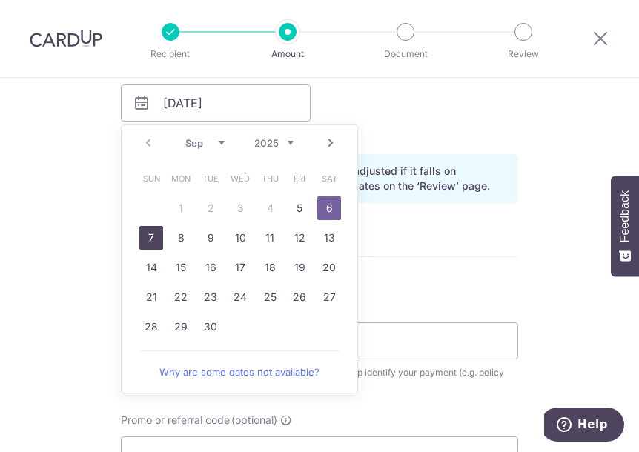
click at [151, 235] on link "7" at bounding box center [151, 238] width 24 height 24
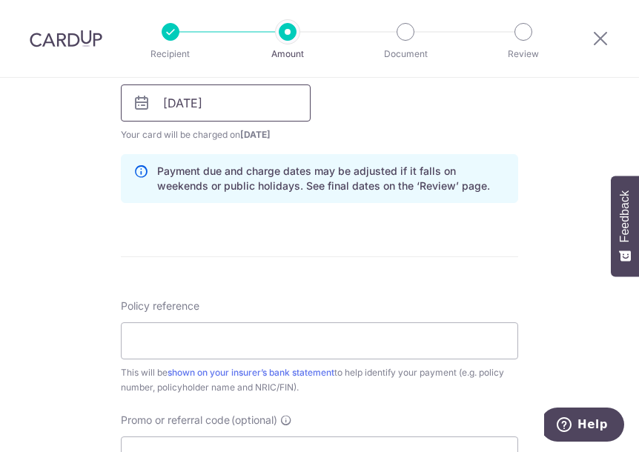
click at [236, 99] on input "07/09/2025" at bounding box center [216, 102] width 190 height 37
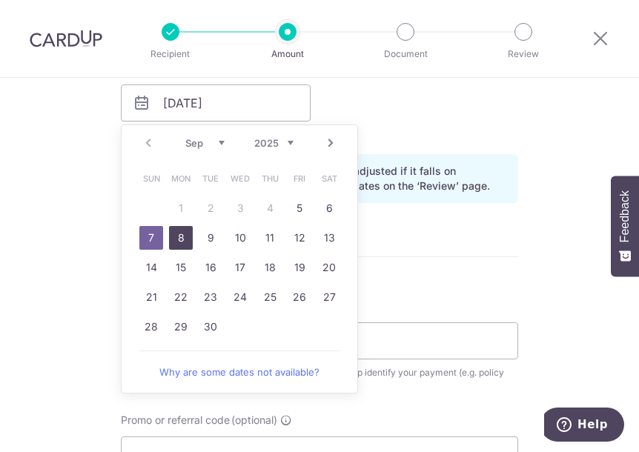
click at [178, 239] on link "8" at bounding box center [181, 238] width 24 height 24
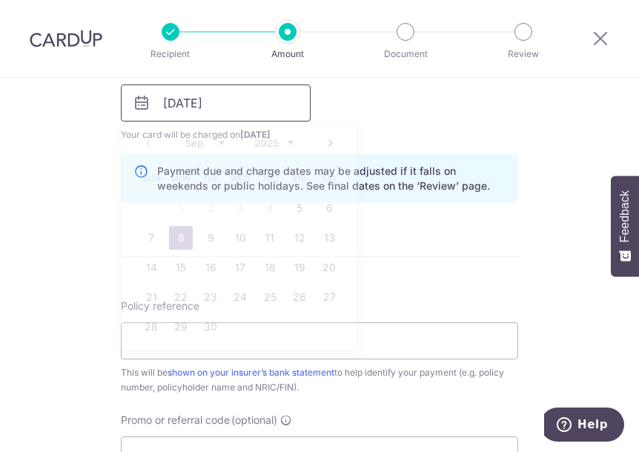
click at [219, 94] on input "08/09/2025" at bounding box center [216, 102] width 190 height 37
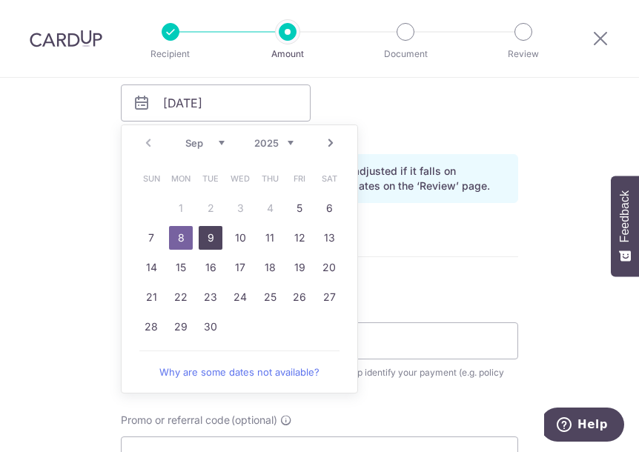
click at [202, 233] on link "9" at bounding box center [211, 238] width 24 height 24
type input "[DATE]"
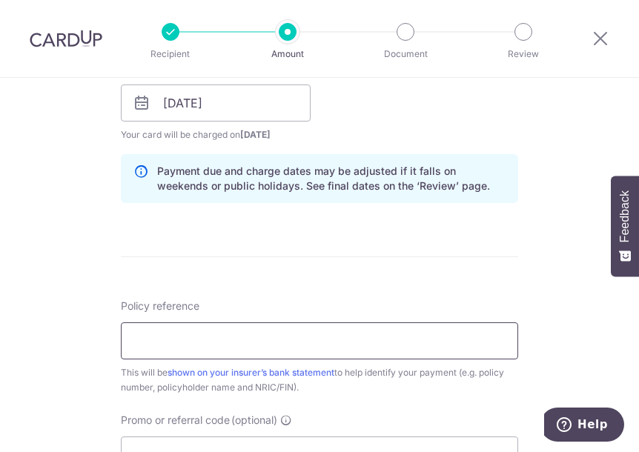
click at [253, 346] on input "Policy reference" at bounding box center [319, 340] width 397 height 37
type input "1041827146"
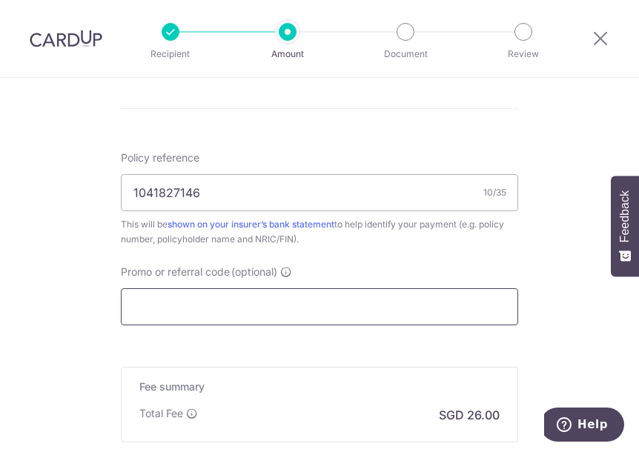
click at [230, 311] on input "Promo or referral code (optional)" at bounding box center [319, 306] width 397 height 37
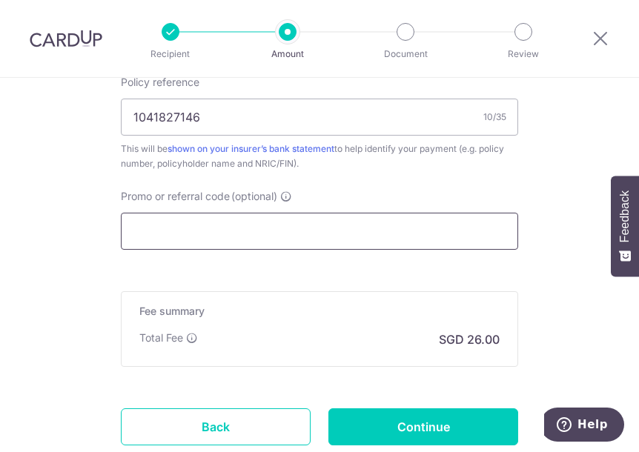
scroll to position [1037, 0]
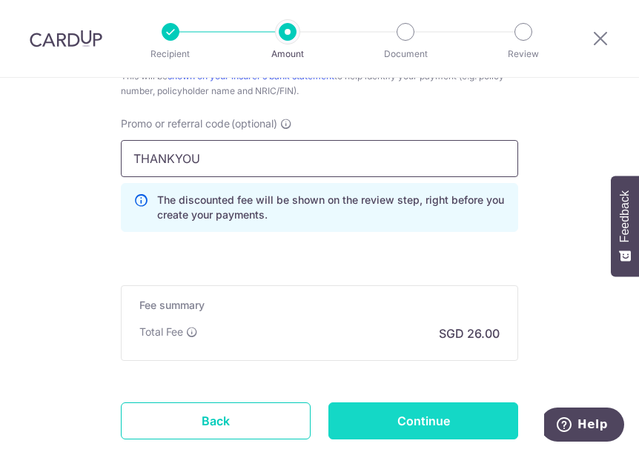
type input "THANKYOU"
drag, startPoint x: 399, startPoint y: 417, endPoint x: 393, endPoint y: 413, distance: 8.0
click at [400, 412] on input "Continue" at bounding box center [423, 420] width 190 height 37
type input "Create Schedule"
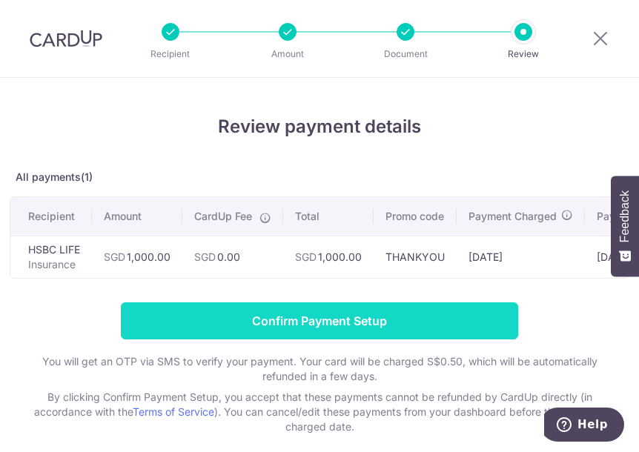
click at [257, 325] on input "Confirm Payment Setup" at bounding box center [319, 320] width 397 height 37
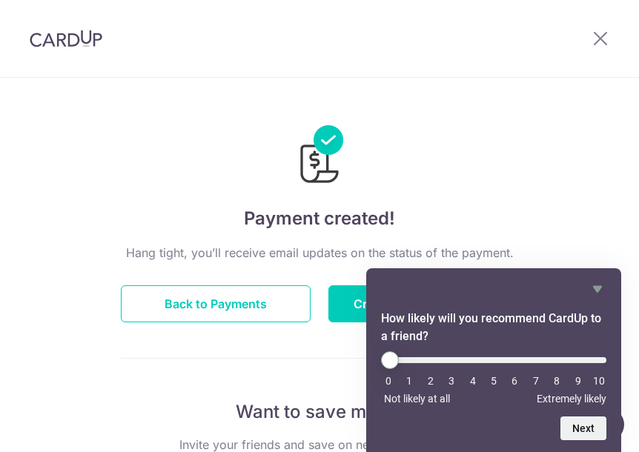
click at [409, 166] on div at bounding box center [319, 145] width 397 height 86
click at [602, 291] on icon "Hide survey" at bounding box center [597, 289] width 18 height 18
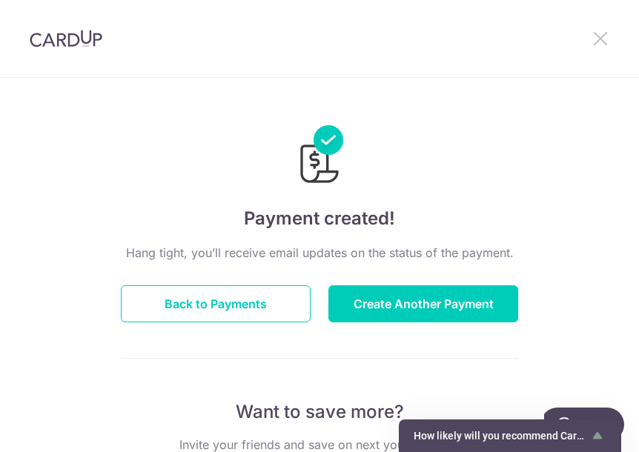
click at [606, 36] on icon at bounding box center [600, 38] width 18 height 19
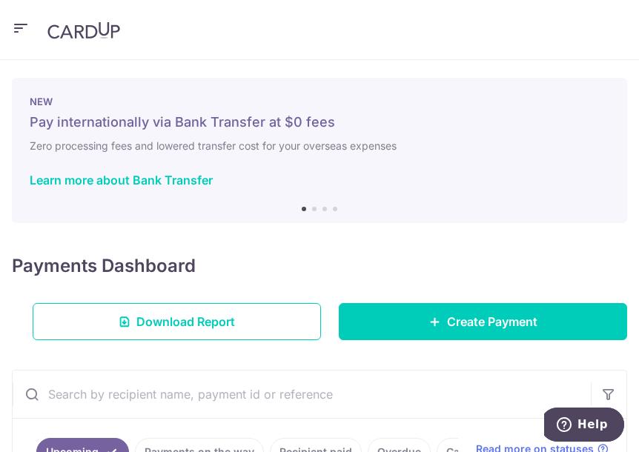
click at [27, 38] on button "button" at bounding box center [21, 30] width 18 height 24
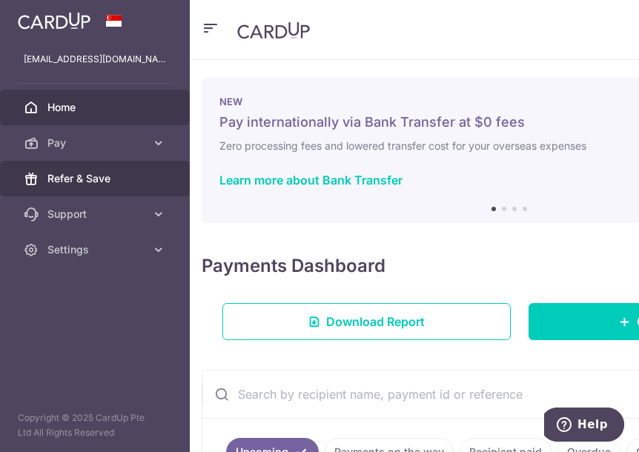
click at [104, 173] on span "Refer & Save" at bounding box center [96, 178] width 98 height 15
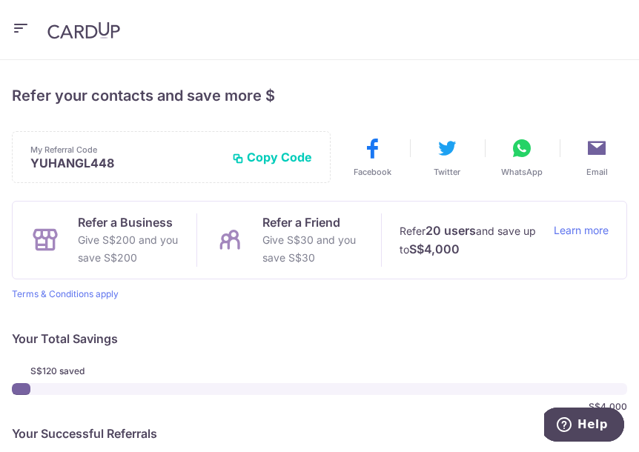
click at [21, 32] on icon "button" at bounding box center [21, 28] width 18 height 19
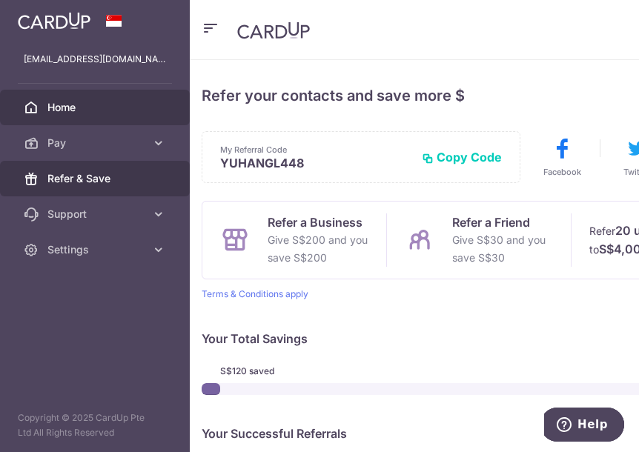
click at [82, 103] on span "Home" at bounding box center [96, 107] width 98 height 15
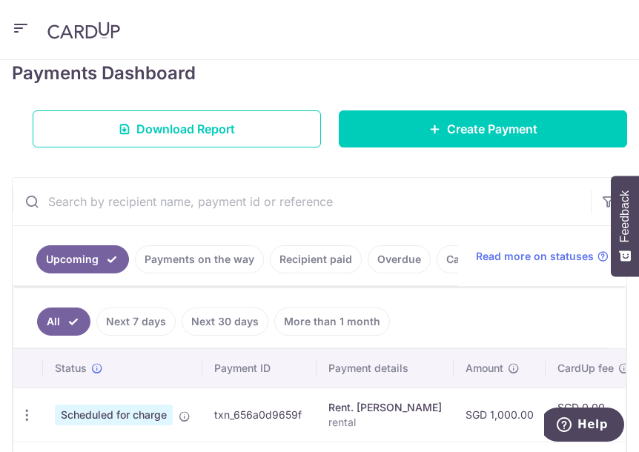
scroll to position [296, 0]
